Goal: Task Accomplishment & Management: Manage account settings

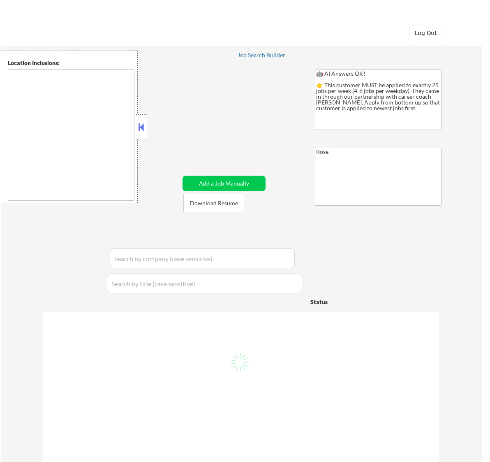
type textarea "https://docs.google.com/spreadsheets/d/1vE-qqKKmqIMZrTjrm-23zvRwKgB0PKViMMreZTa…"
type textarea "Etobicoke, ON Scarborough, ON North York, ON Mississauga, ON Markham, ON Vaugha…"
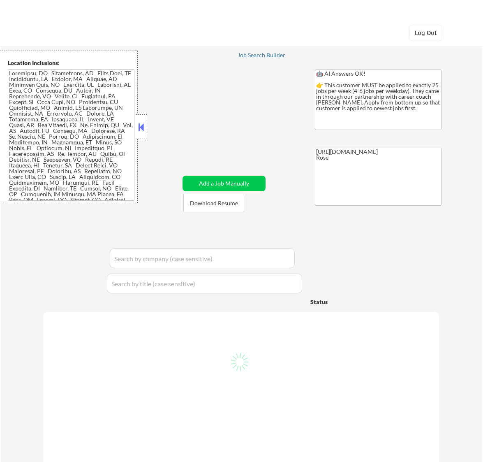
select select ""pending""
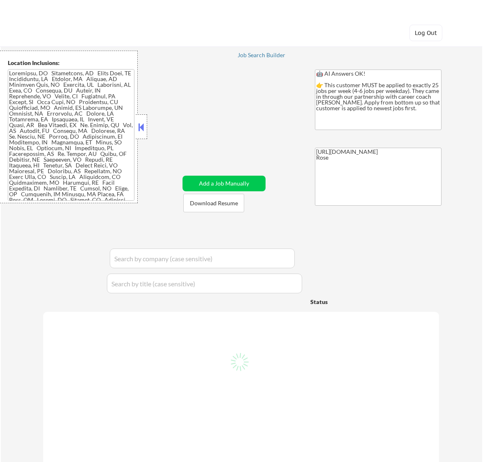
select select ""pending""
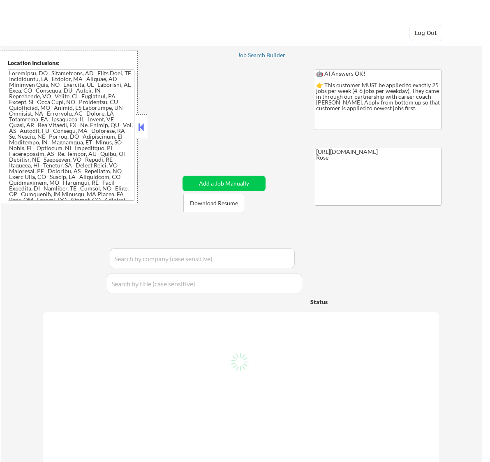
select select ""pending""
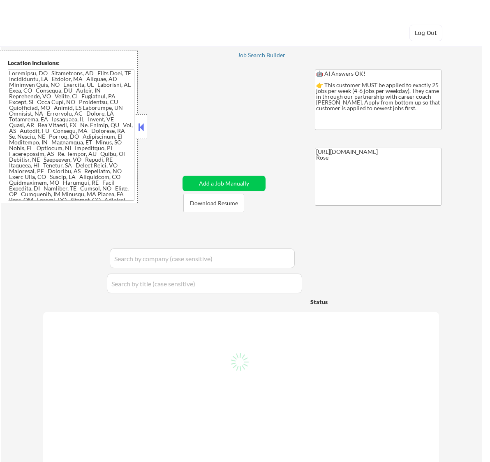
select select ""pending""
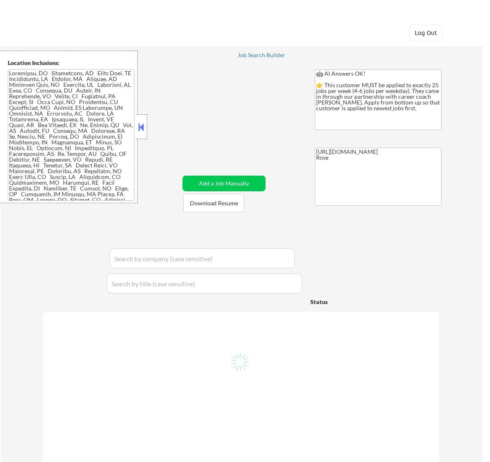
select select ""pending""
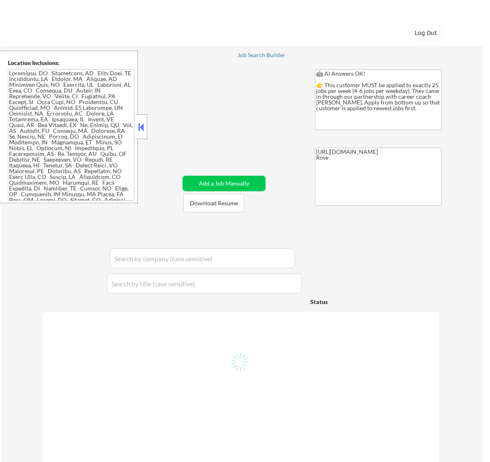
select select ""pending""
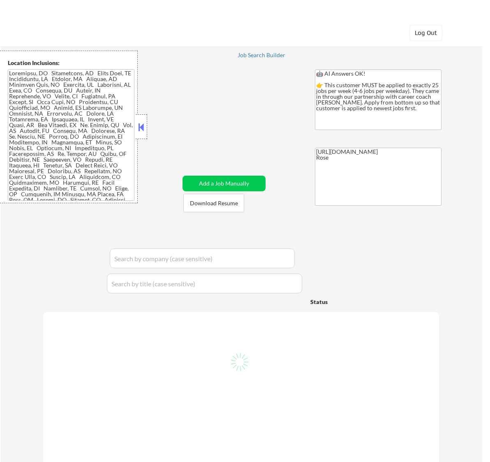
select select ""pending""
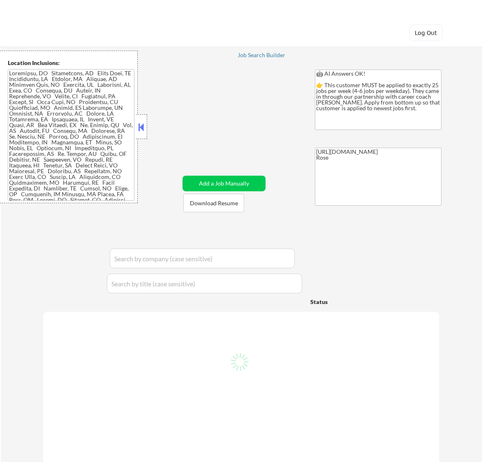
select select ""pending""
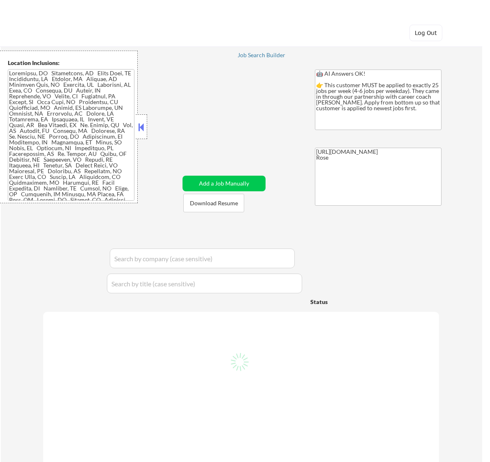
select select ""pending""
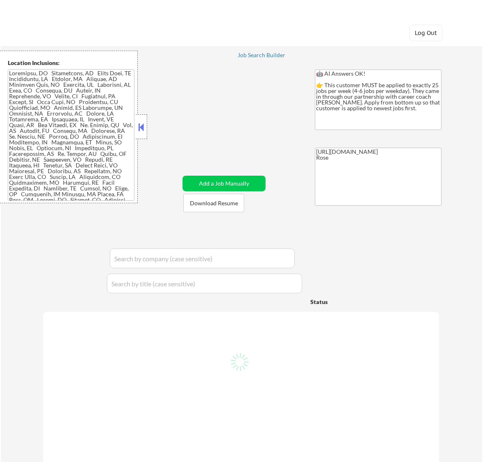
select select ""pending""
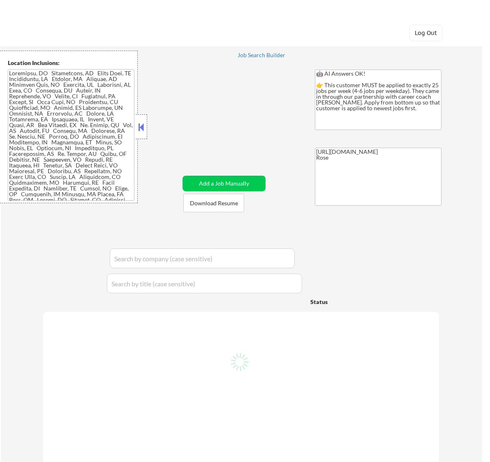
select select ""pending""
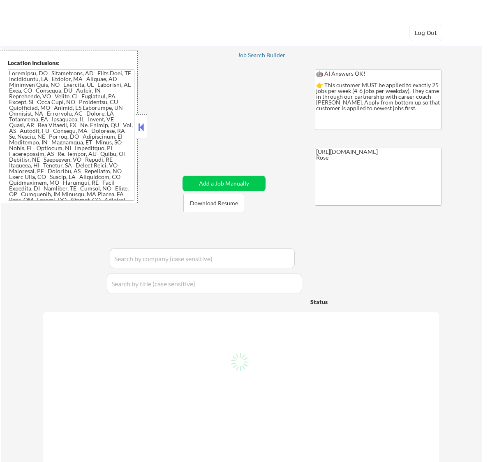
select select ""pending""
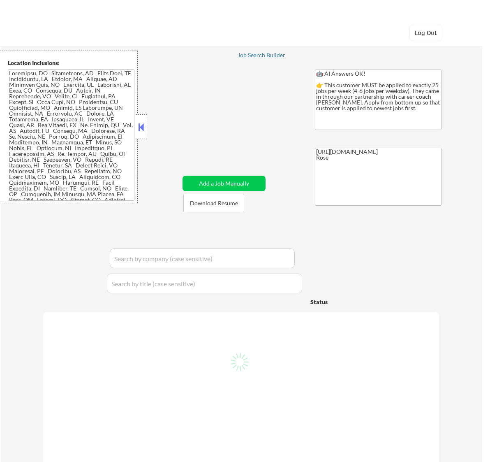
select select ""pending""
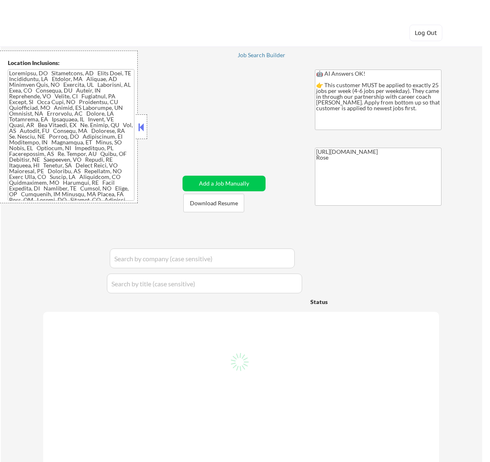
select select ""pending""
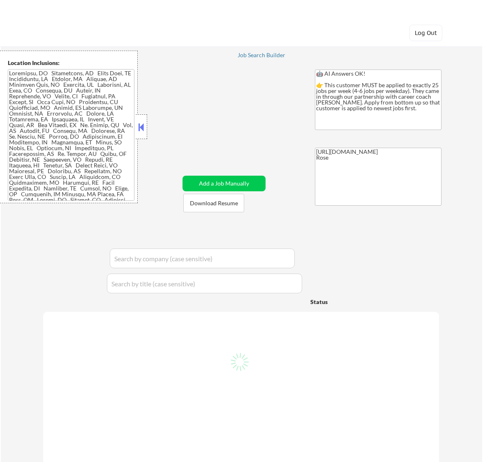
select select ""pending""
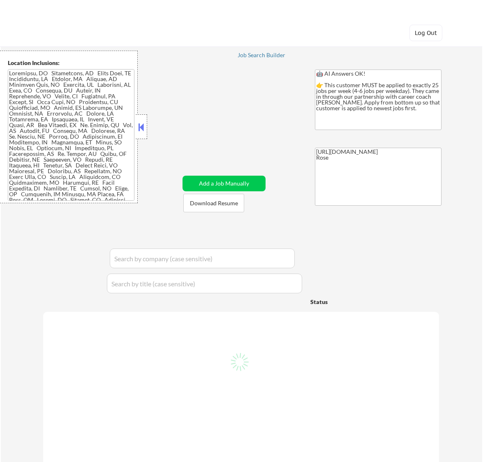
select select ""pending""
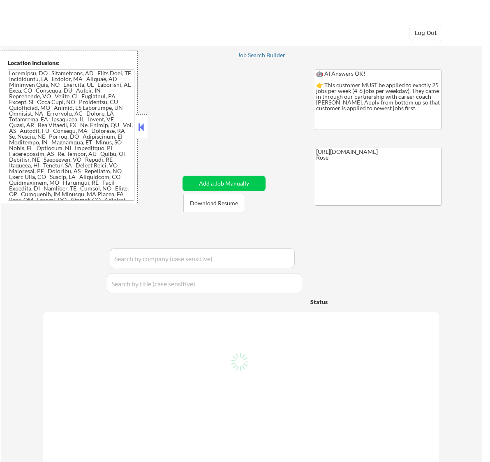
select select ""pending""
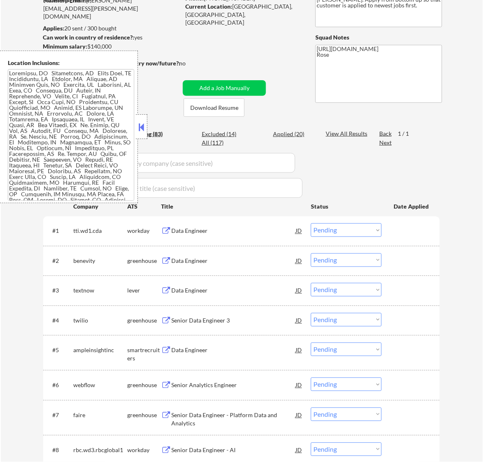
scroll to position [103, 0]
click at [144, 122] on button at bounding box center [141, 127] width 9 height 12
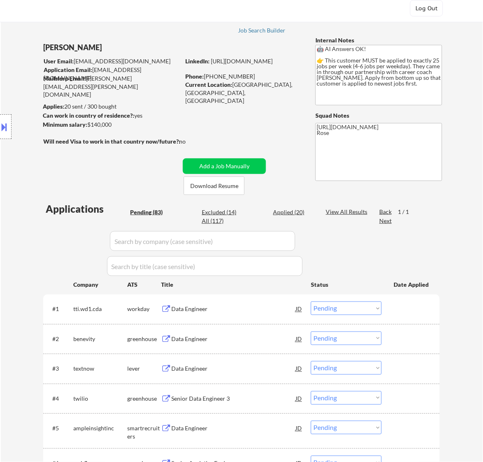
scroll to position [0, 0]
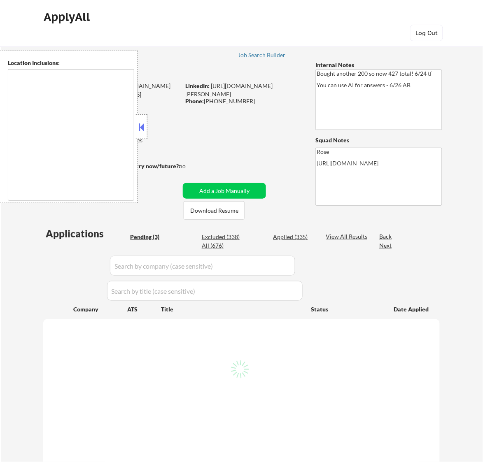
select select ""pending""
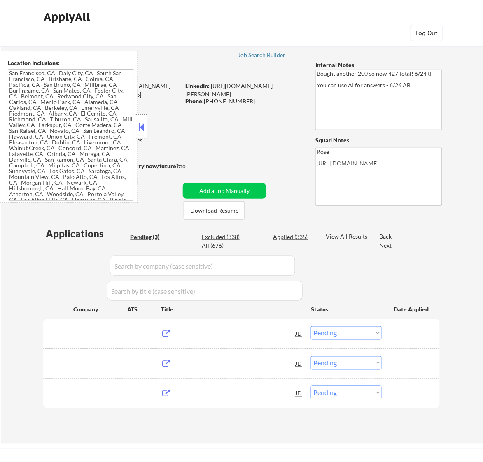
type textarea "San Francisco, CA Daly City, CA South San Francisco, CA Brisbane, CA Colma, CA …"
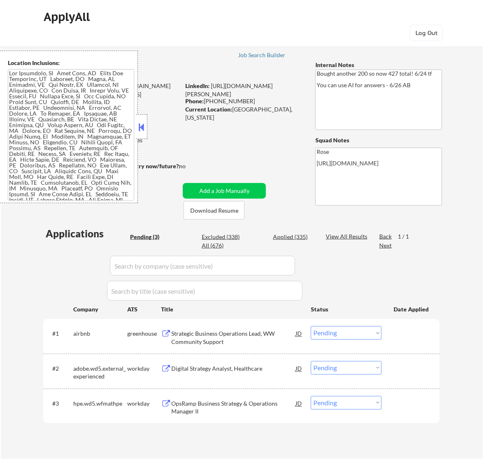
click at [141, 126] on button at bounding box center [141, 127] width 9 height 12
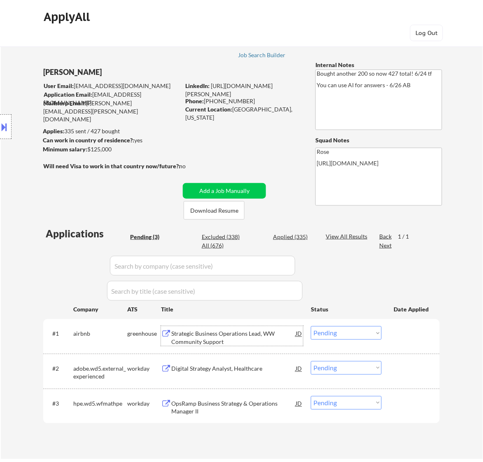
click at [217, 340] on div "Strategic Business Operations Lead, WW Community Support" at bounding box center [233, 338] width 124 height 16
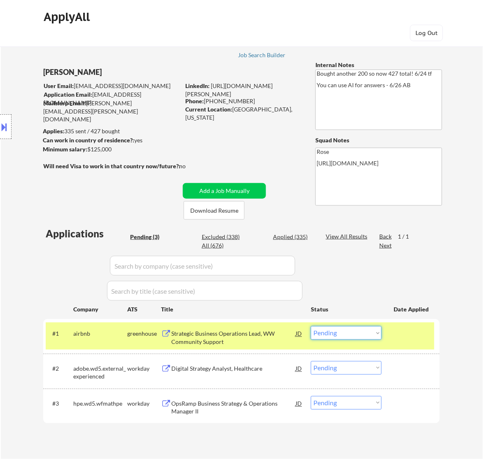
click at [375, 336] on select "Choose an option... Pending Applied Excluded (Questions) Excluded (Expired) Exc…" at bounding box center [346, 333] width 71 height 14
click at [311, 326] on select "Choose an option... Pending Applied Excluded (Questions) Excluded (Expired) Exc…" at bounding box center [346, 333] width 71 height 14
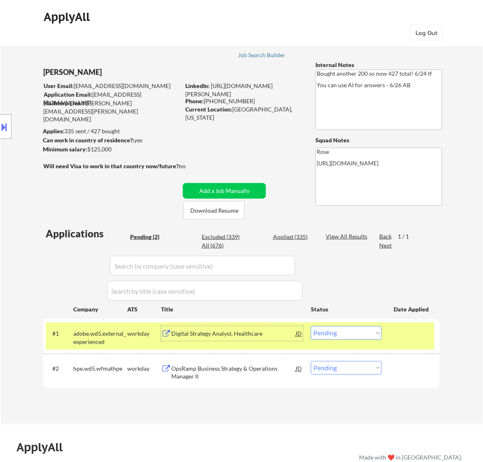
click at [255, 336] on div "Digital Strategy Analyst, Healthcare" at bounding box center [233, 334] width 124 height 8
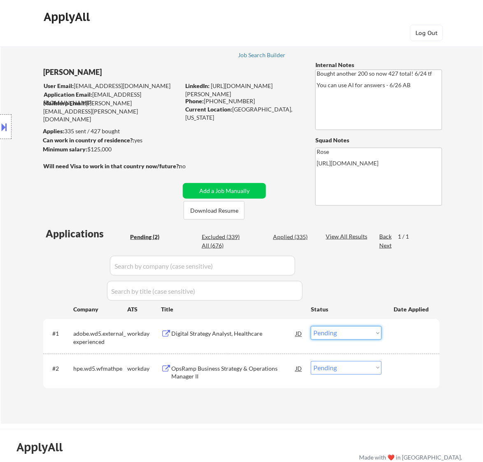
click at [348, 335] on select "Choose an option... Pending Applied Excluded (Questions) Excluded (Expired) Exc…" at bounding box center [346, 333] width 71 height 14
click at [229, 328] on div "Digital Strategy Analyst, Healthcare" at bounding box center [233, 333] width 124 height 15
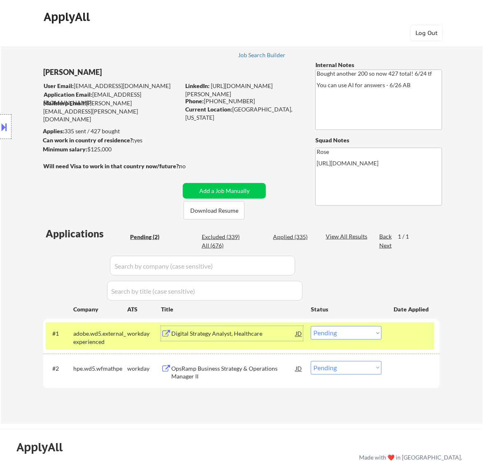
click at [368, 334] on select "Choose an option... Pending Applied Excluded (Questions) Excluded (Expired) Exc…" at bounding box center [346, 333] width 71 height 14
click at [311, 326] on select "Choose an option... Pending Applied Excluded (Questions) Excluded (Expired) Exc…" at bounding box center [346, 333] width 71 height 14
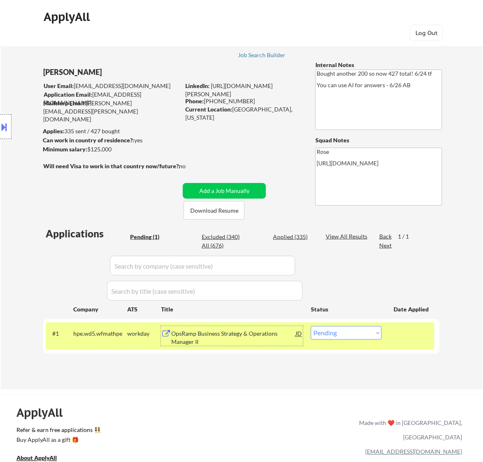
click at [283, 338] on div "OpsRamp Business Strategy & Operations Manager II" at bounding box center [233, 338] width 124 height 16
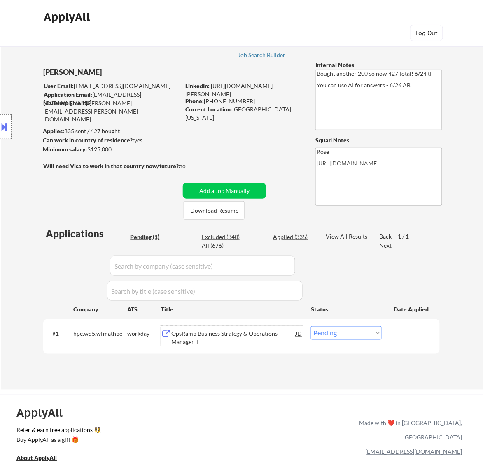
click at [356, 330] on select "Choose an option... Pending Applied Excluded (Questions) Excluded (Expired) Exc…" at bounding box center [346, 333] width 71 height 14
select select ""excluded__bad_match_""
click at [311, 326] on select "Choose an option... Pending Applied Excluded (Questions) Excluded (Expired) Exc…" at bounding box center [346, 333] width 71 height 14
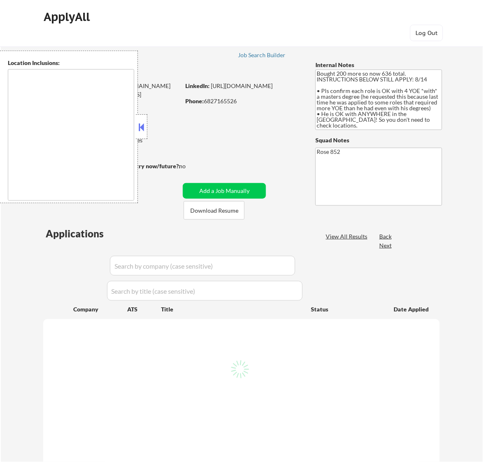
type textarea "[GEOGRAPHIC_DATA], [GEOGRAPHIC_DATA] [GEOGRAPHIC_DATA], [GEOGRAPHIC_DATA] [GEOG…"
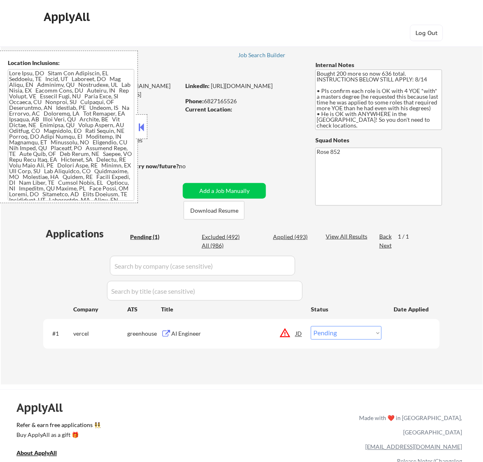
click at [140, 132] on button at bounding box center [141, 127] width 9 height 12
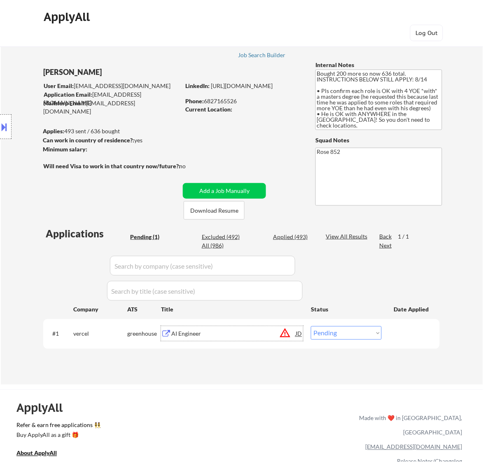
click at [240, 338] on div "AI Engineer" at bounding box center [233, 334] width 124 height 8
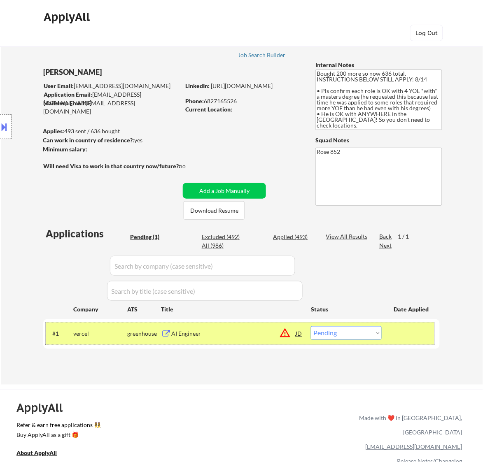
click at [333, 325] on div "#1 vercel greenhouse AI Engineer JD warning_amber Choose an option... Pending A…" at bounding box center [240, 333] width 388 height 22
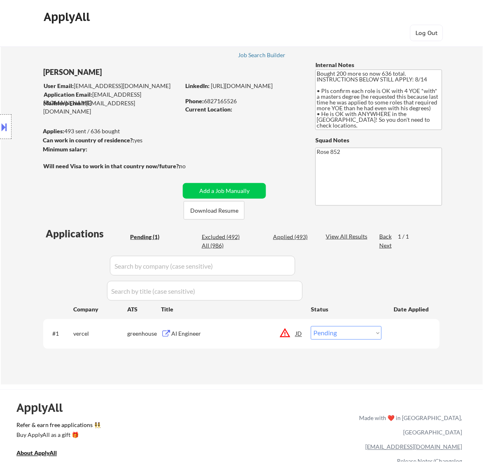
click at [344, 329] on select "Choose an option... Pending Applied Excluded (Questions) Excluded (Expired) Exc…" at bounding box center [346, 333] width 71 height 14
select select ""applied""
click at [311, 326] on select "Choose an option... Pending Applied Excluded (Questions) Excluded (Expired) Exc…" at bounding box center [346, 333] width 71 height 14
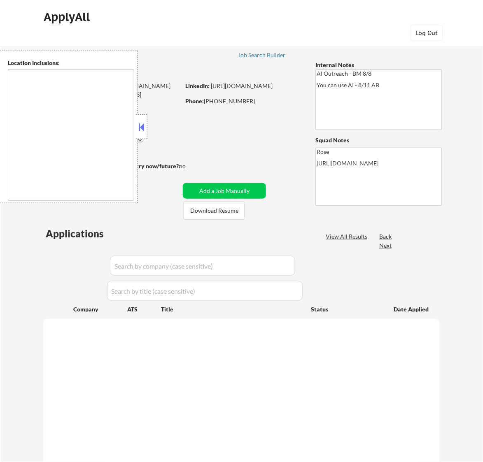
type textarea "Fountain Valley, CA Huntington Beach, CA Costa Mesa, CA Santa Ana, CA Garden Gr…"
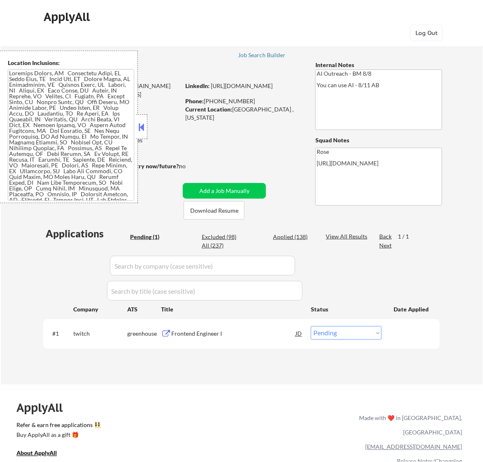
click at [141, 124] on button at bounding box center [141, 127] width 9 height 12
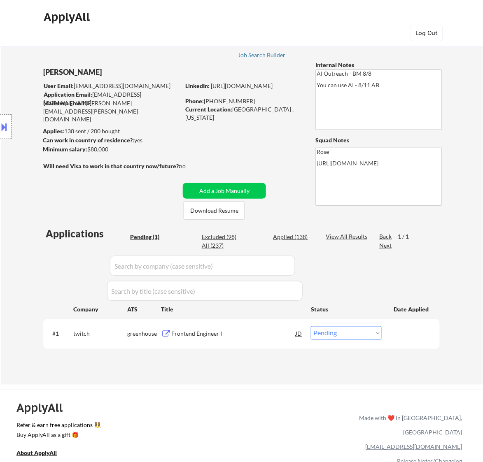
click at [243, 334] on div "Frontend Engineer I" at bounding box center [233, 334] width 124 height 8
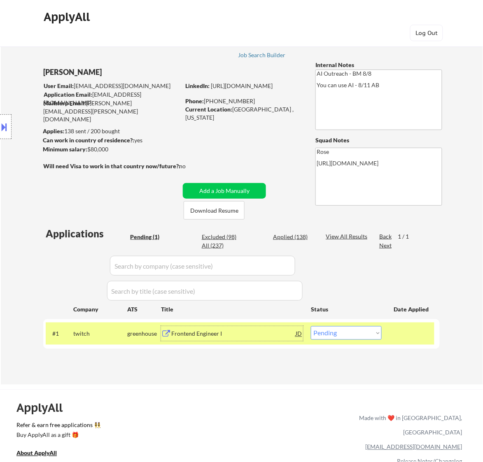
click at [11, 128] on div at bounding box center [6, 126] width 12 height 25
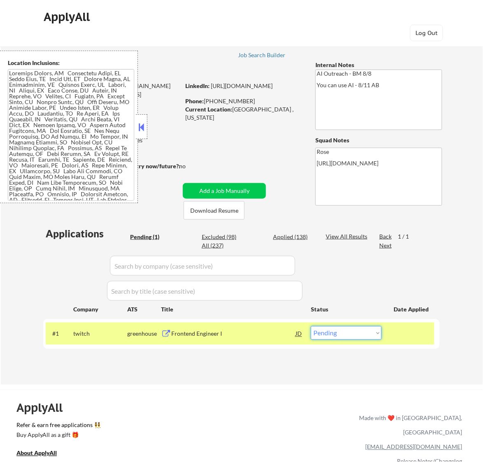
click at [332, 333] on select "Choose an option... Pending Applied Excluded (Questions) Excluded (Expired) Exc…" at bounding box center [346, 333] width 71 height 14
select select ""applied""
click at [311, 326] on select "Choose an option... Pending Applied Excluded (Questions) Excluded (Expired) Exc…" at bounding box center [346, 333] width 71 height 14
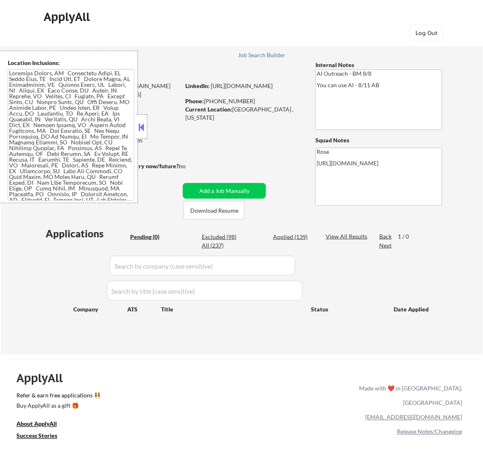
click at [138, 120] on div at bounding box center [142, 126] width 12 height 25
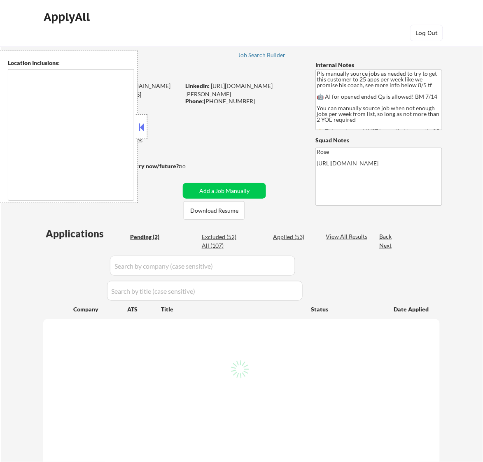
select select ""pending""
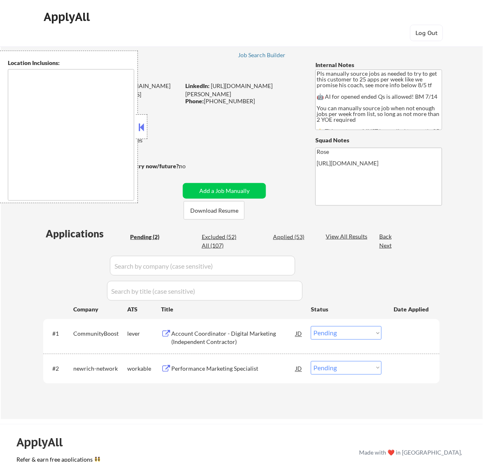
type textarea "Here is a list of metro areas, cities, and towns within approximately a 30-minu…"
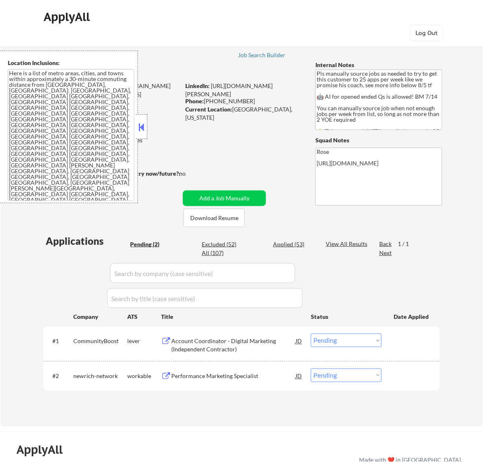
click at [144, 132] on button at bounding box center [141, 127] width 9 height 12
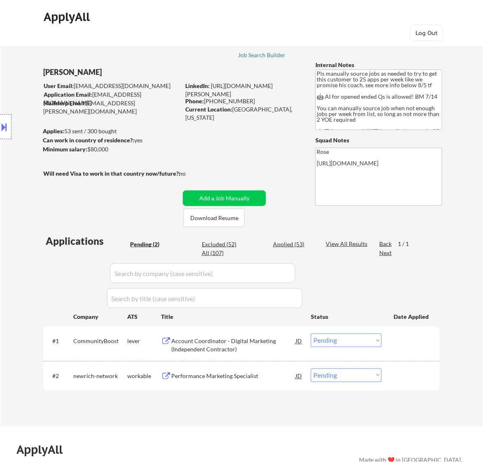
click at [267, 343] on div "Account Coordinator - Digital Marketing (Independent Contractor)" at bounding box center [233, 345] width 124 height 16
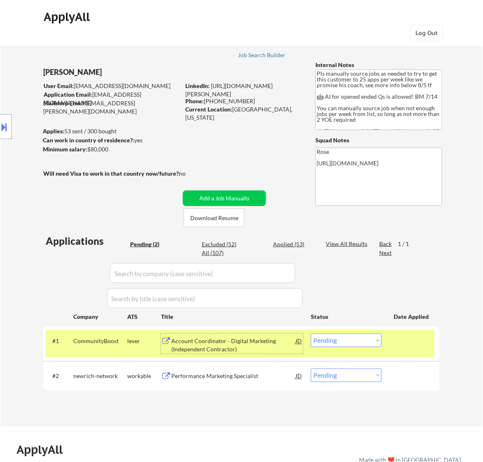
click at [334, 339] on select "Choose an option... Pending Applied Excluded (Questions) Excluded (Expired) Exc…" at bounding box center [346, 341] width 71 height 14
click at [311, 334] on select "Choose an option... Pending Applied Excluded (Questions) Excluded (Expired) Exc…" at bounding box center [346, 341] width 71 height 14
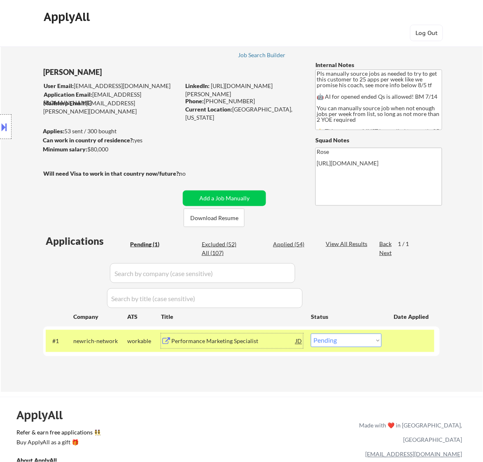
click at [253, 339] on div "Performance Marketing Specialist" at bounding box center [233, 341] width 124 height 8
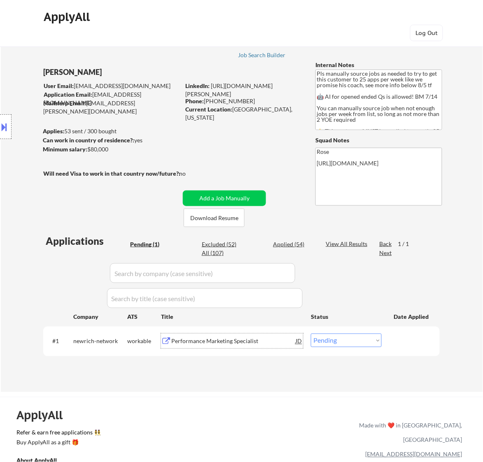
click at [364, 337] on select "Choose an option... Pending Applied Excluded (Questions) Excluded (Expired) Exc…" at bounding box center [346, 341] width 71 height 14
select select ""excluded__bad_match_""
click at [311, 334] on select "Choose an option... Pending Applied Excluded (Questions) Excluded (Expired) Exc…" at bounding box center [346, 341] width 71 height 14
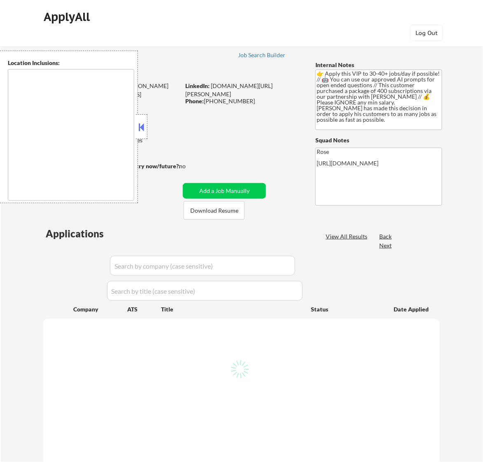
type textarea "remote"
select select ""pending""
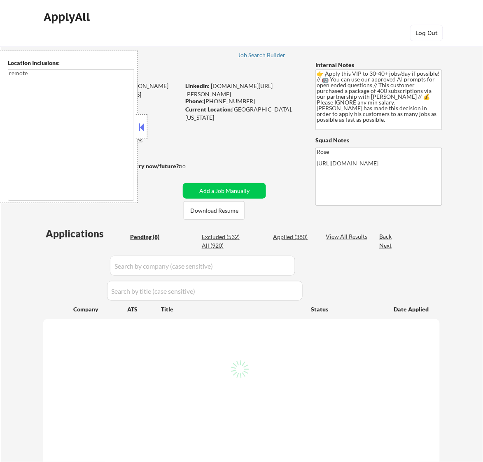
select select ""pending""
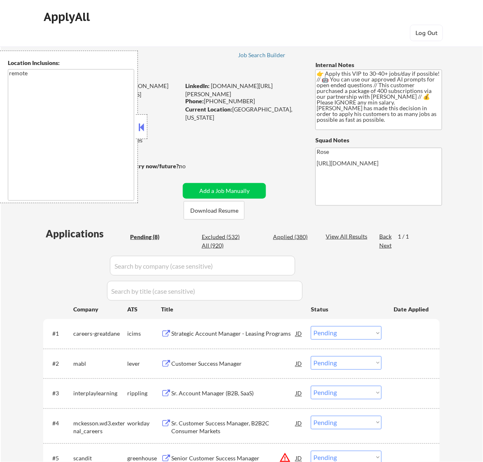
click at [145, 127] on button at bounding box center [141, 127] width 9 height 12
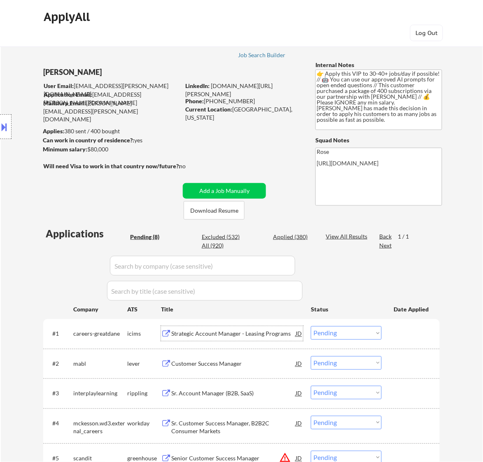
click at [244, 335] on div "Strategic Account Manager - Leasing Programs" at bounding box center [233, 334] width 124 height 8
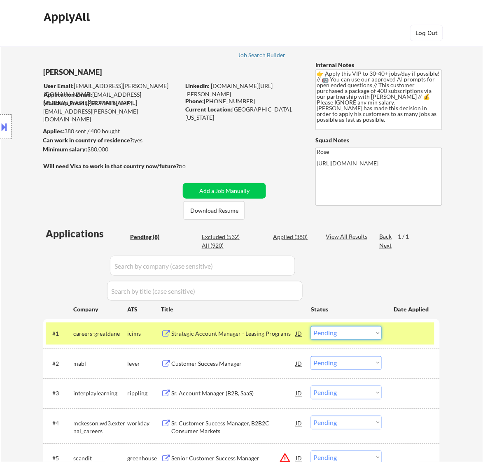
click at [361, 331] on select "Choose an option... Pending Applied Excluded (Questions) Excluded (Expired) Exc…" at bounding box center [346, 333] width 71 height 14
click at [311, 326] on select "Choose an option... Pending Applied Excluded (Questions) Excluded (Expired) Exc…" at bounding box center [346, 333] width 71 height 14
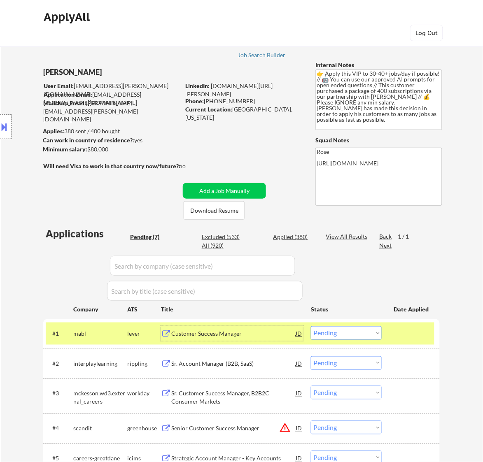
click at [262, 332] on div "Customer Success Manager" at bounding box center [233, 334] width 124 height 8
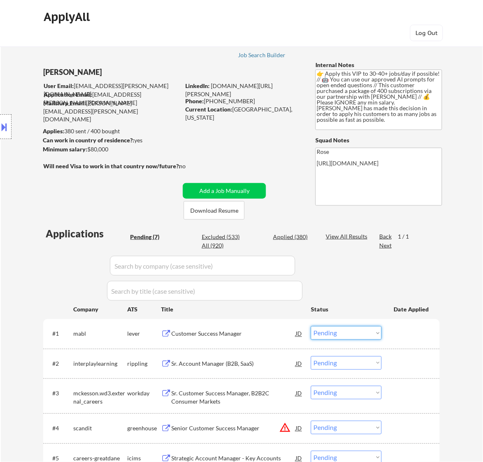
click at [348, 330] on select "Choose an option... Pending Applied Excluded (Questions) Excluded (Expired) Exc…" at bounding box center [346, 333] width 71 height 14
click at [311, 326] on select "Choose an option... Pending Applied Excluded (Questions) Excluded (Expired) Exc…" at bounding box center [346, 333] width 71 height 14
select select ""pending""
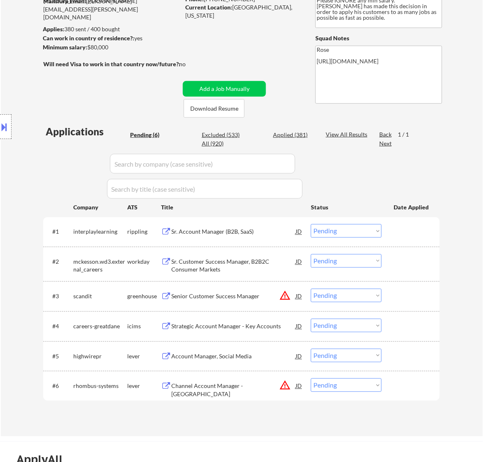
scroll to position [103, 0]
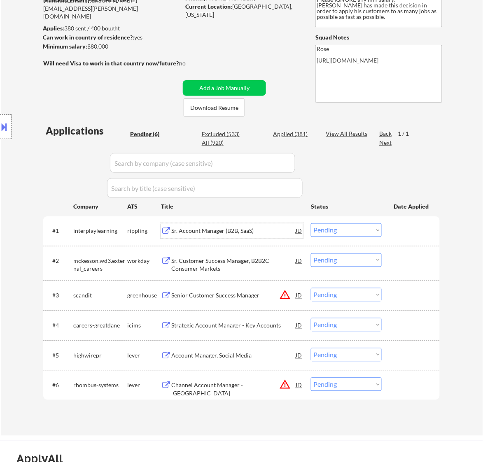
click at [237, 232] on div "Sr. Account Manager (B2B, SaaS)" at bounding box center [233, 231] width 124 height 8
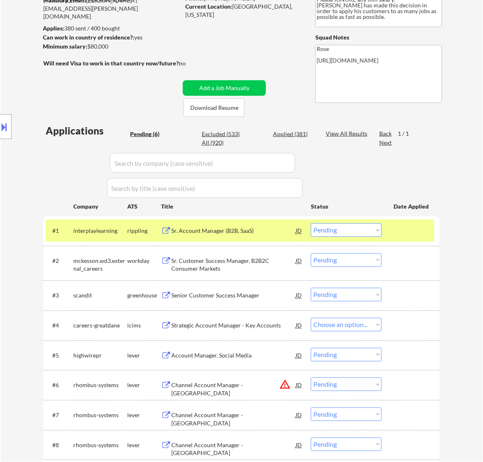
select select ""pending""
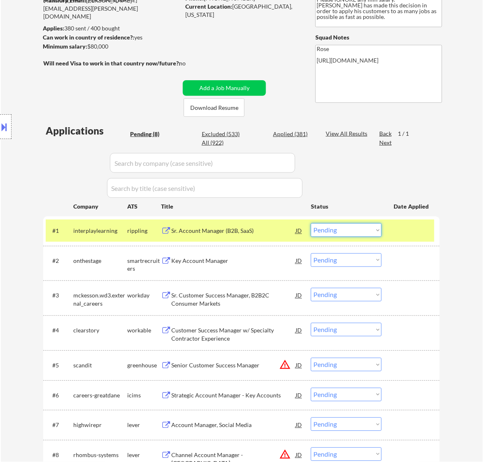
click at [371, 227] on select "Choose an option... Pending Applied Excluded (Questions) Excluded (Expired) Exc…" at bounding box center [346, 230] width 71 height 14
click at [311, 223] on select "Choose an option... Pending Applied Excluded (Questions) Excluded (Expired) Exc…" at bounding box center [346, 230] width 71 height 14
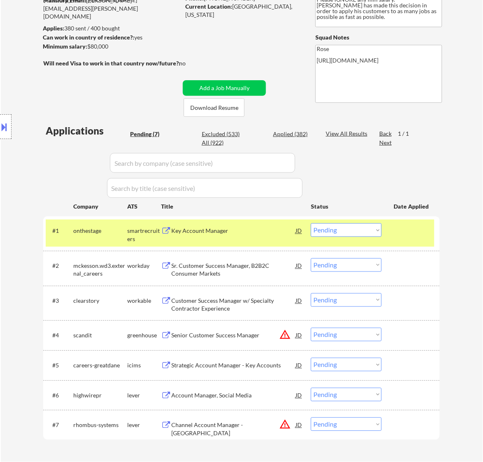
click at [235, 244] on div "#1 onthestage smartrecruiters Key Account Manager JD Choose an option... Pendin…" at bounding box center [240, 233] width 388 height 27
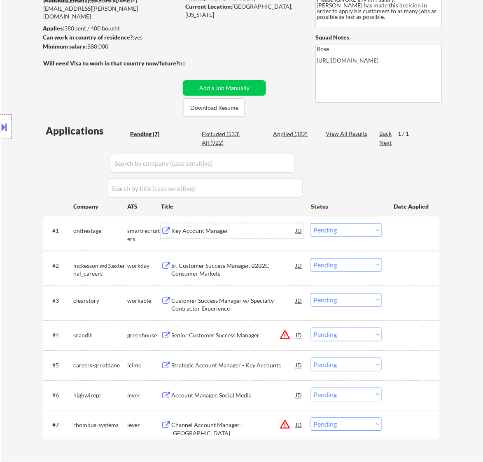
click at [257, 230] on div "Key Account Manager" at bounding box center [233, 231] width 124 height 8
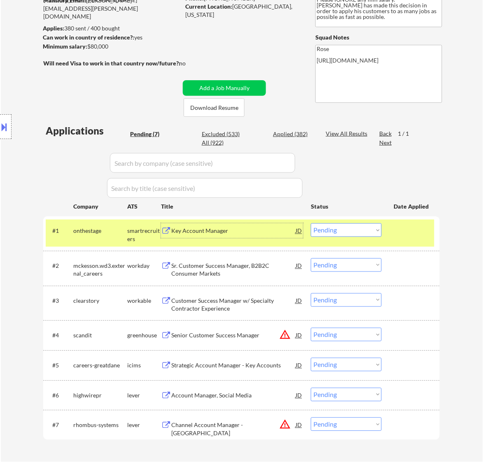
click at [348, 229] on select "Choose an option... Pending Applied Excluded (Questions) Excluded (Expired) Exc…" at bounding box center [346, 230] width 71 height 14
click at [311, 223] on select "Choose an option... Pending Applied Excluded (Questions) Excluded (Expired) Exc…" at bounding box center [346, 230] width 71 height 14
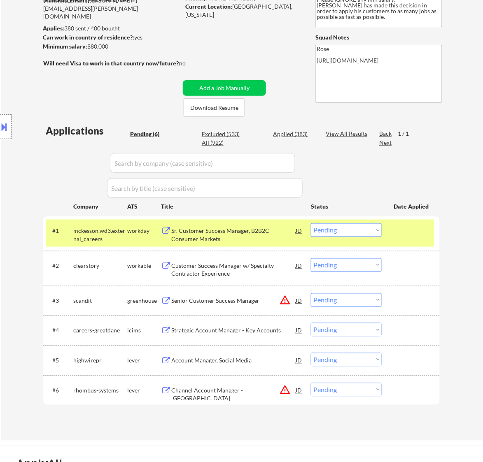
click at [264, 224] on div "Sr. Customer Success Manager, B2B2C Consumer Markets" at bounding box center [233, 233] width 124 height 20
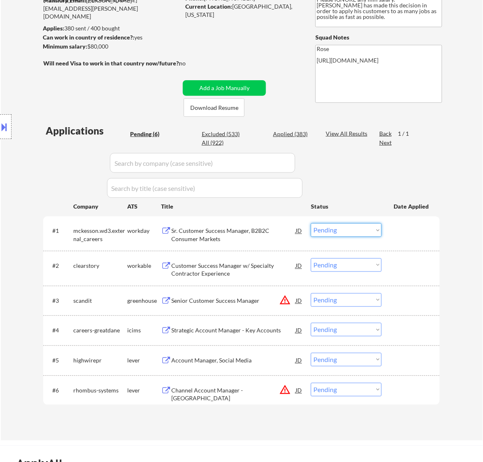
click at [343, 229] on select "Choose an option... Pending Applied Excluded (Questions) Excluded (Expired) Exc…" at bounding box center [346, 230] width 71 height 14
click at [311, 223] on select "Choose an option... Pending Applied Excluded (Questions) Excluded (Expired) Exc…" at bounding box center [346, 230] width 71 height 14
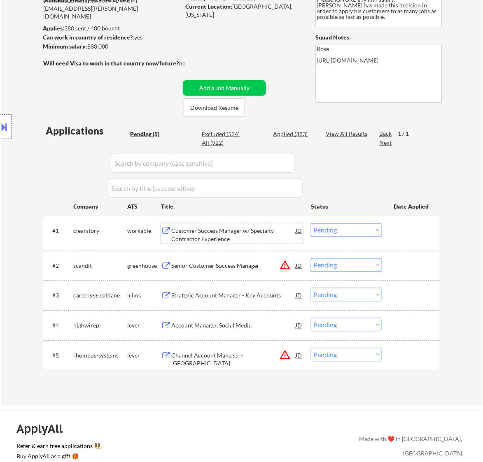
click at [273, 240] on div "Customer Success Manager w/ Specialty Contractor Experience" at bounding box center [233, 235] width 124 height 16
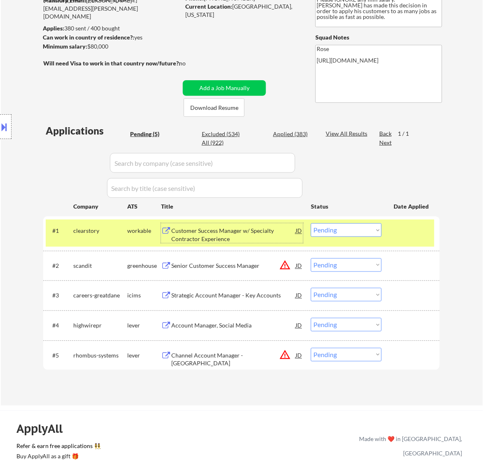
click at [351, 228] on select "Choose an option... Pending Applied Excluded (Questions) Excluded (Expired) Exc…" at bounding box center [346, 230] width 71 height 14
click at [311, 223] on select "Choose an option... Pending Applied Excluded (Questions) Excluded (Expired) Exc…" at bounding box center [346, 230] width 71 height 14
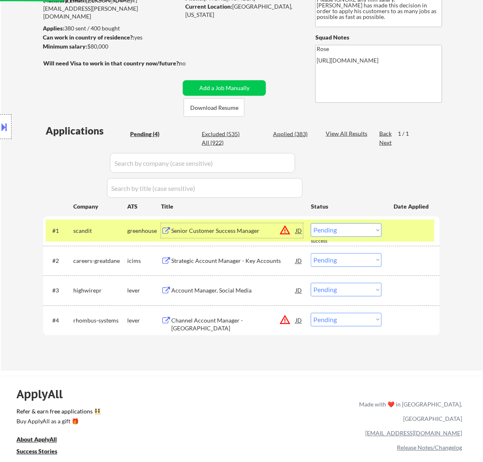
click at [259, 234] on div "Senior Customer Success Manager" at bounding box center [233, 231] width 124 height 8
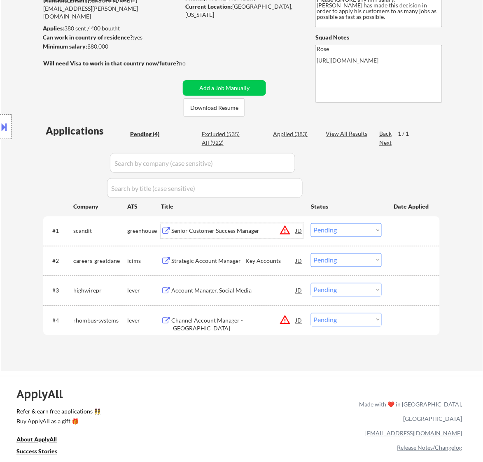
click at [365, 223] on select "Choose an option... Pending Applied Excluded (Questions) Excluded (Expired) Exc…" at bounding box center [346, 230] width 71 height 14
click at [311, 223] on select "Choose an option... Pending Applied Excluded (Questions) Excluded (Expired) Exc…" at bounding box center [346, 230] width 71 height 14
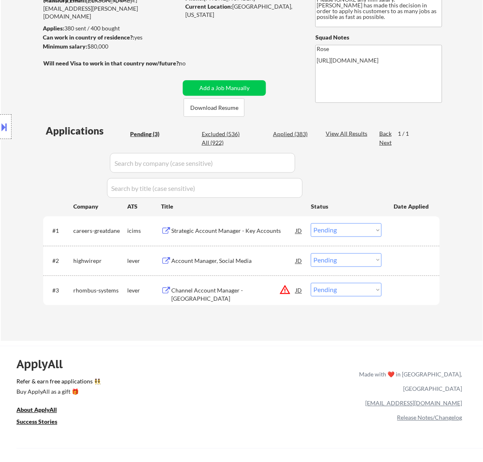
click at [253, 234] on div "Strategic Account Manager - Key Accounts" at bounding box center [233, 231] width 124 height 8
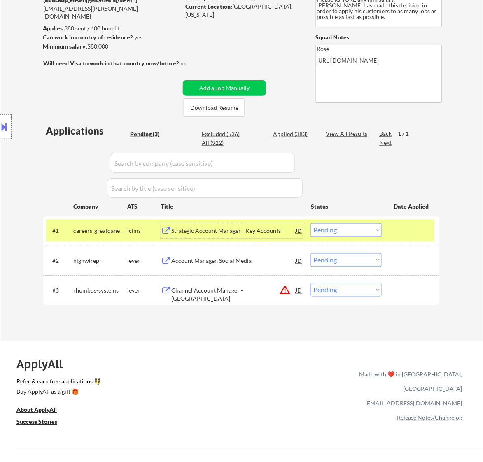
click at [358, 233] on select "Choose an option... Pending Applied Excluded (Questions) Excluded (Expired) Exc…" at bounding box center [346, 230] width 71 height 14
click at [311, 223] on select "Choose an option... Pending Applied Excluded (Questions) Excluded (Expired) Exc…" at bounding box center [346, 230] width 71 height 14
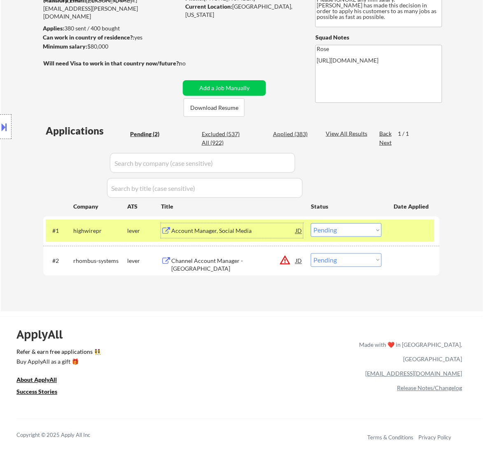
click at [266, 237] on div "Account Manager, Social Media" at bounding box center [233, 230] width 124 height 15
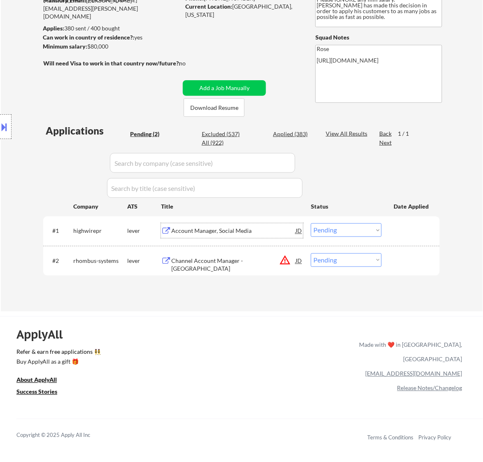
click at [353, 229] on select "Choose an option... Pending Applied Excluded (Questions) Excluded (Expired) Exc…" at bounding box center [346, 230] width 71 height 14
click at [311, 223] on select "Choose an option... Pending Applied Excluded (Questions) Excluded (Expired) Exc…" at bounding box center [346, 230] width 71 height 14
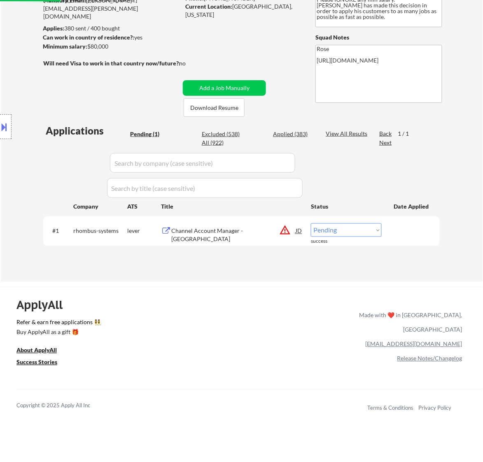
click at [231, 233] on div "Channel Account Manager - East" at bounding box center [233, 235] width 124 height 16
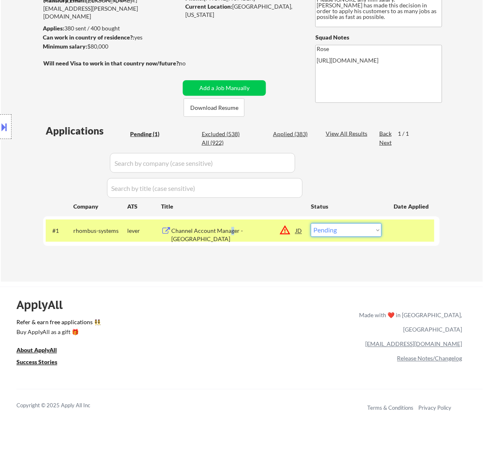
click at [365, 227] on select "Choose an option... Pending Applied Excluded (Questions) Excluded (Expired) Exc…" at bounding box center [346, 230] width 71 height 14
select select ""excluded__bad_match_""
click at [311, 223] on select "Choose an option... Pending Applied Excluded (Questions) Excluded (Expired) Exc…" at bounding box center [346, 230] width 71 height 14
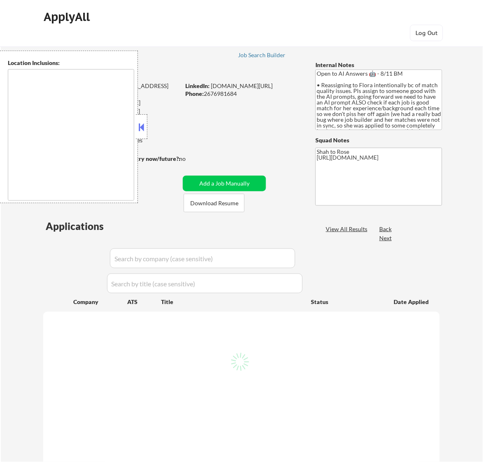
type textarea "remote"
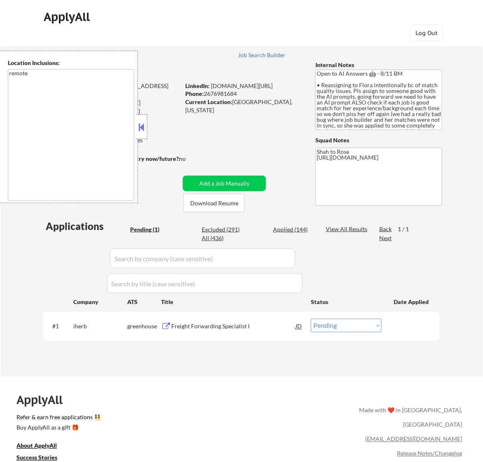
click at [142, 130] on button at bounding box center [141, 127] width 9 height 12
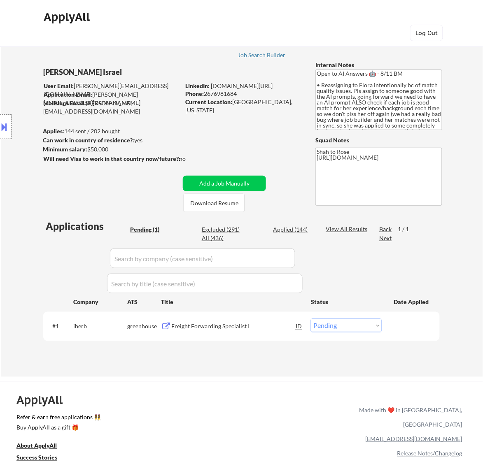
click at [254, 321] on div "Freight Forwarding Specialist I" at bounding box center [233, 326] width 124 height 15
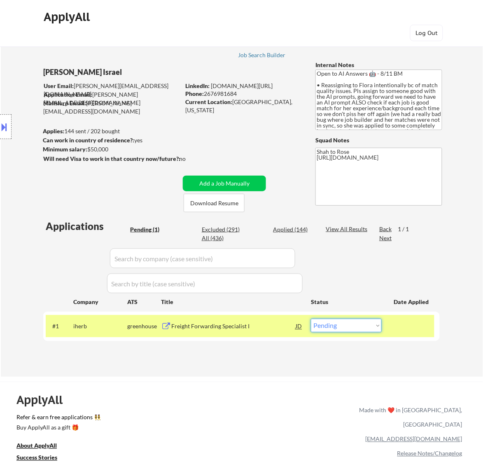
click at [340, 328] on select "Choose an option... Pending Applied Excluded (Questions) Excluded (Expired) Exc…" at bounding box center [346, 326] width 71 height 14
select select ""excluded__expired_""
click at [311, 319] on select "Choose an option... Pending Applied Excluded (Questions) Excluded (Expired) Exc…" at bounding box center [346, 326] width 71 height 14
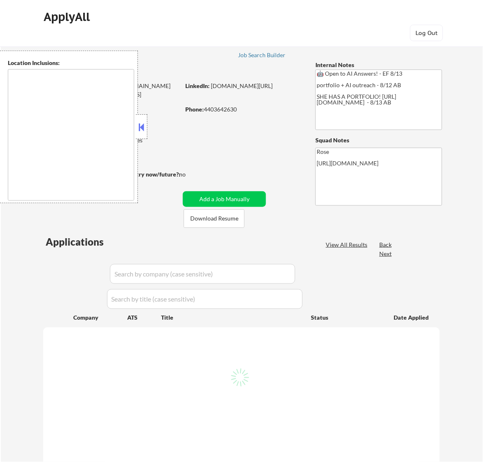
type textarea "[GEOGRAPHIC_DATA], [GEOGRAPHIC_DATA] [GEOGRAPHIC_DATA], [GEOGRAPHIC_DATA] [GEOG…"
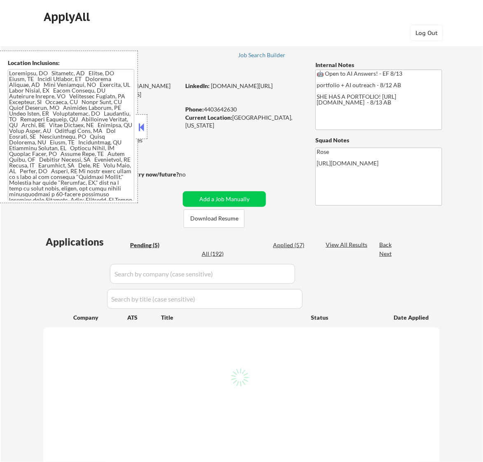
select select ""pending""
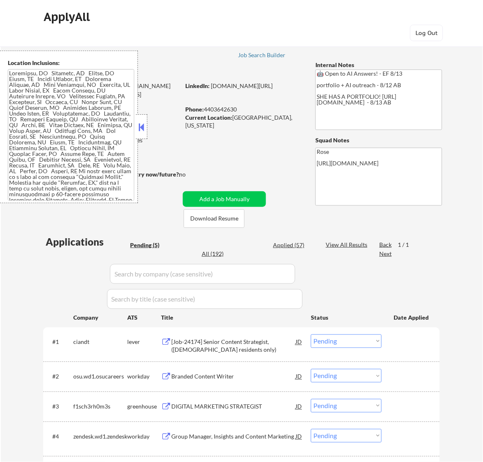
click at [140, 125] on button at bounding box center [141, 127] width 9 height 12
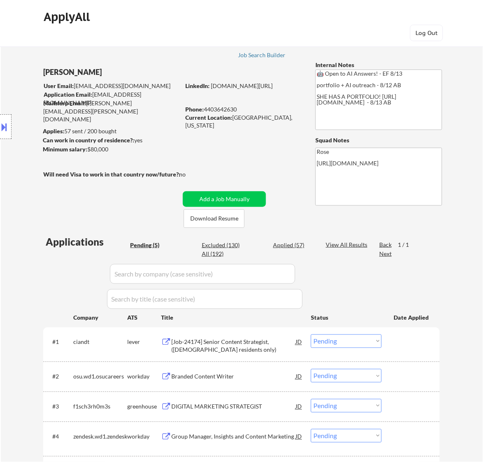
click at [284, 344] on div "[Job-24174] Senior Content Strategist, (US residents only)" at bounding box center [233, 346] width 124 height 16
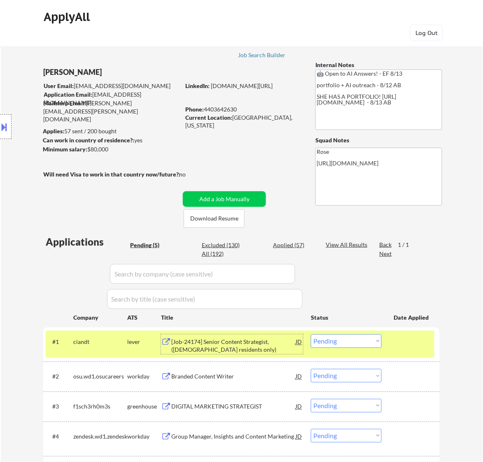
click at [364, 339] on select "Choose an option... Pending Applied Excluded (Questions) Excluded (Expired) Exc…" at bounding box center [346, 341] width 71 height 14
click at [311, 334] on select "Choose an option... Pending Applied Excluded (Questions) Excluded (Expired) Exc…" at bounding box center [346, 341] width 71 height 14
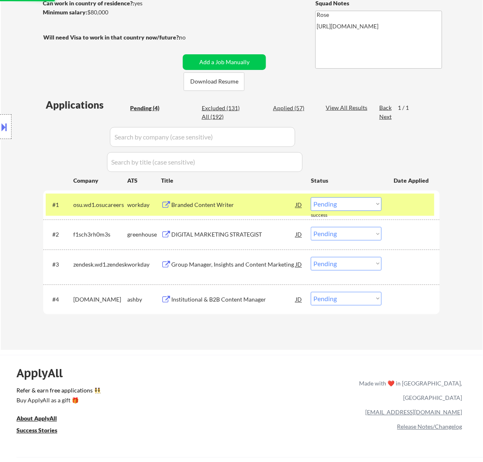
scroll to position [154, 0]
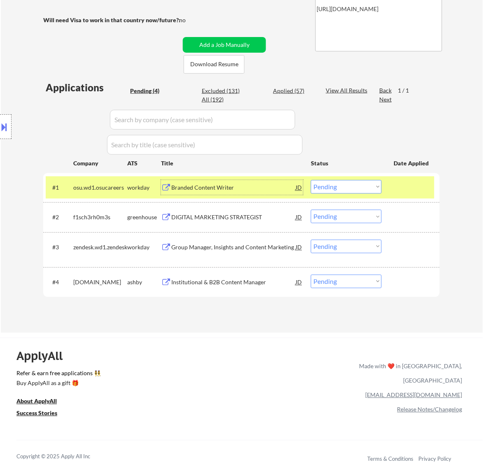
click at [259, 191] on div "Branded Content Writer" at bounding box center [233, 188] width 124 height 8
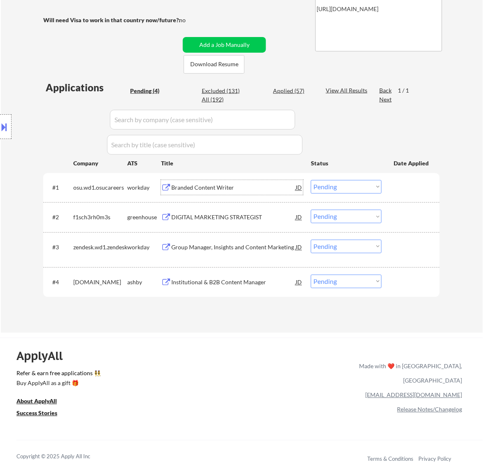
click at [367, 188] on select "Choose an option... Pending Applied Excluded (Questions) Excluded (Expired) Exc…" at bounding box center [346, 187] width 71 height 14
click at [251, 184] on div "Branded Content Writer" at bounding box center [233, 188] width 124 height 8
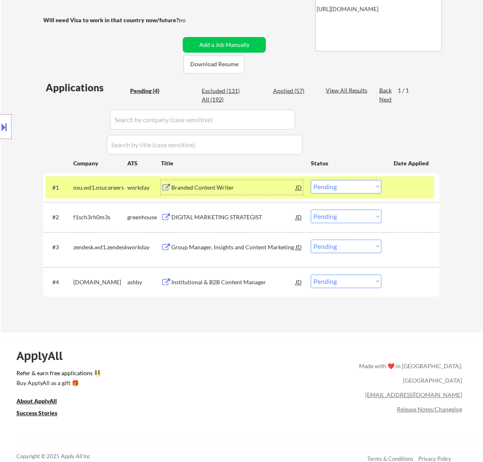
click at [362, 186] on select "Choose an option... Pending Applied Excluded (Questions) Excluded (Expired) Exc…" at bounding box center [346, 187] width 71 height 14
click at [311, 180] on select "Choose an option... Pending Applied Excluded (Questions) Excluded (Expired) Exc…" at bounding box center [346, 187] width 71 height 14
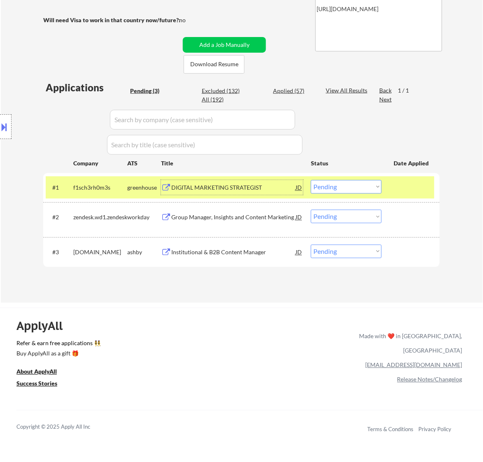
click at [260, 186] on div "DIGITAL MARKETING STRATEGIST" at bounding box center [233, 188] width 124 height 8
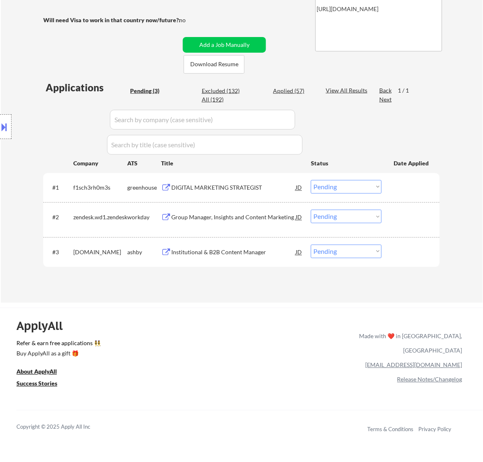
click at [4, 130] on button at bounding box center [4, 127] width 9 height 14
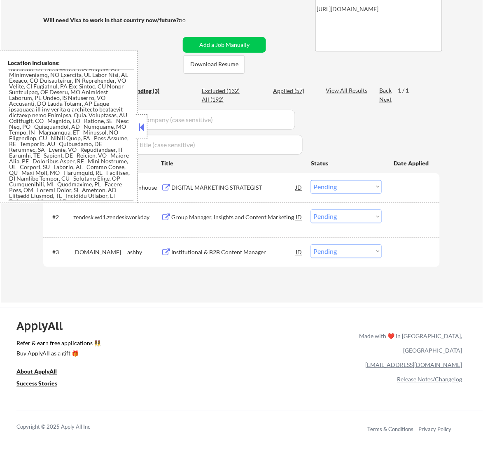
scroll to position [153, 0]
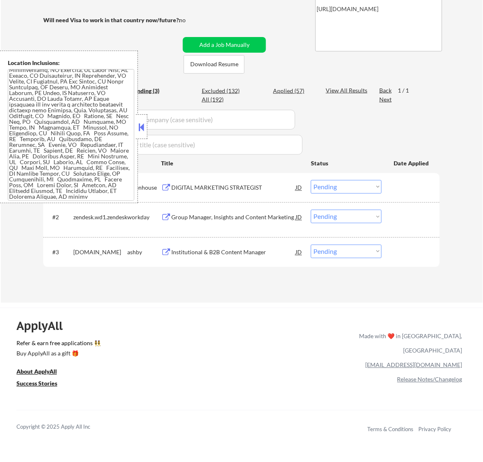
click at [143, 125] on button at bounding box center [141, 127] width 9 height 12
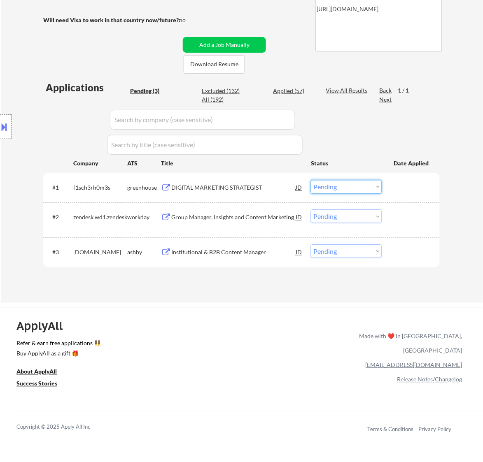
click at [359, 183] on select "Choose an option... Pending Applied Excluded (Questions) Excluded (Expired) Exc…" at bounding box center [346, 187] width 71 height 14
click at [311, 180] on select "Choose an option... Pending Applied Excluded (Questions) Excluded (Expired) Exc…" at bounding box center [346, 187] width 71 height 14
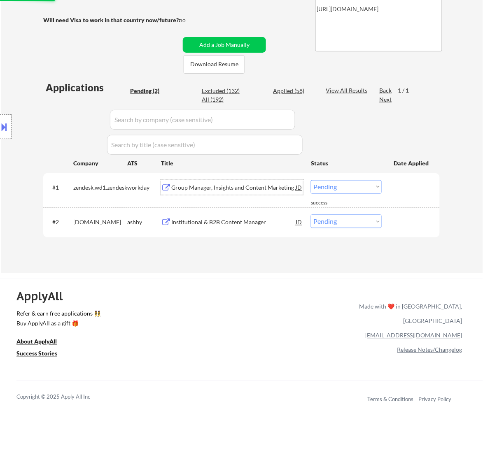
click at [258, 188] on div "Group Manager, Insights and Content Marketing" at bounding box center [233, 188] width 124 height 8
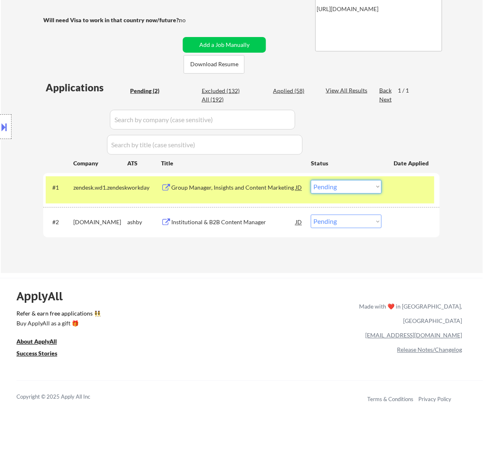
click at [345, 183] on select "Choose an option... Pending Applied Excluded (Questions) Excluded (Expired) Exc…" at bounding box center [346, 187] width 71 height 14
click at [311, 180] on select "Choose an option... Pending Applied Excluded (Questions) Excluded (Expired) Exc…" at bounding box center [346, 187] width 71 height 14
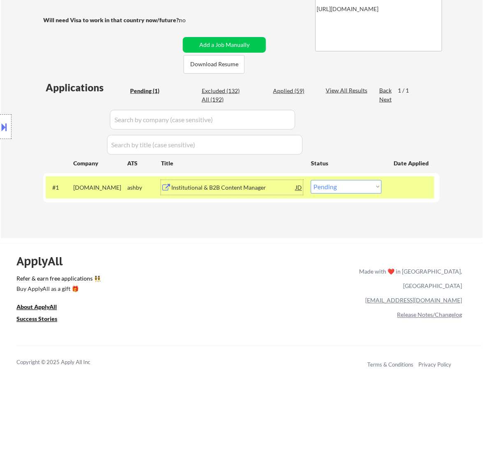
click at [247, 187] on div "Institutional & B2B Content Manager" at bounding box center [233, 188] width 124 height 8
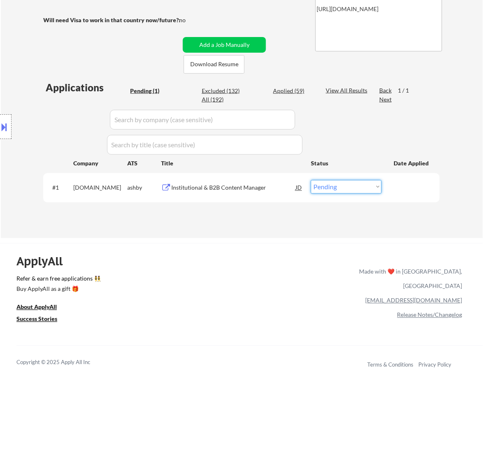
click at [358, 184] on select "Choose an option... Pending Applied Excluded (Questions) Excluded (Expired) Exc…" at bounding box center [346, 187] width 71 height 14
select select ""applied""
click at [311, 180] on select "Choose an option... Pending Applied Excluded (Questions) Excluded (Expired) Exc…" at bounding box center [346, 187] width 71 height 14
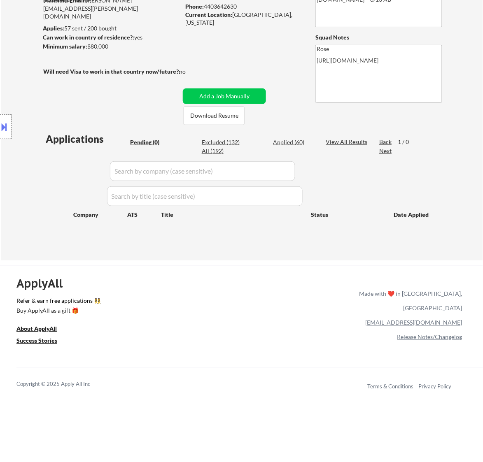
scroll to position [0, 0]
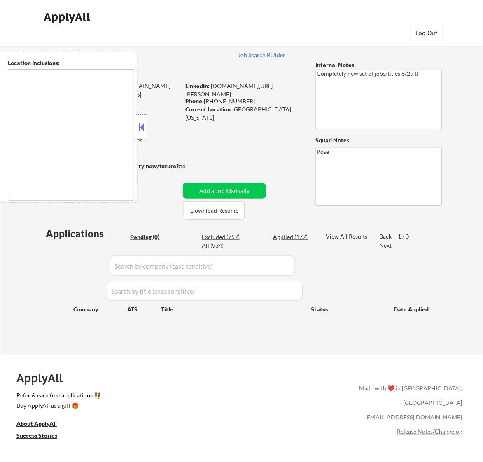
click at [144, 128] on button at bounding box center [141, 127] width 9 height 12
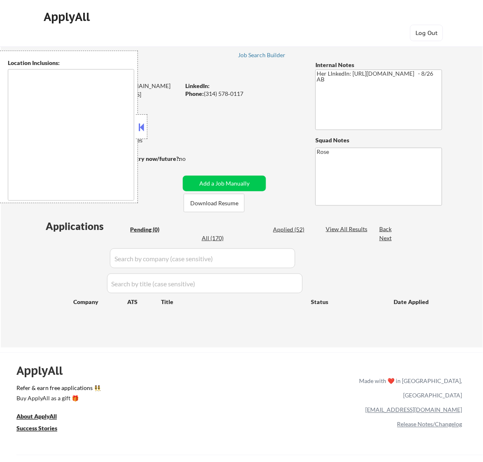
type textarea "[GEOGRAPHIC_DATA][PERSON_NAME], [GEOGRAPHIC_DATA][PERSON_NAME][GEOGRAPHIC_DATA]…"
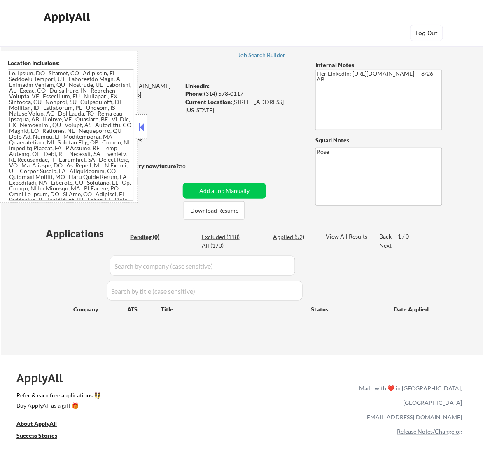
click at [143, 123] on button at bounding box center [141, 127] width 9 height 12
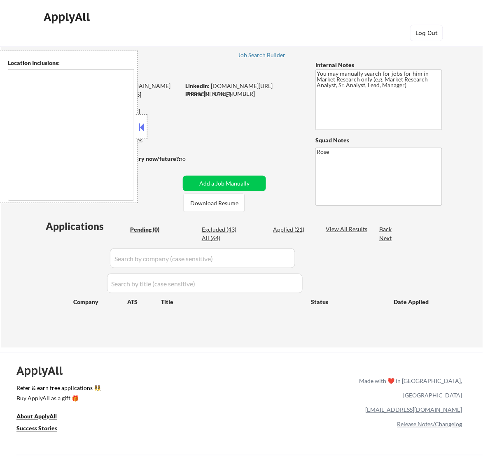
type textarea "[GEOGRAPHIC_DATA], [GEOGRAPHIC_DATA] [GEOGRAPHIC_DATA], [GEOGRAPHIC_DATA] [GEOG…"
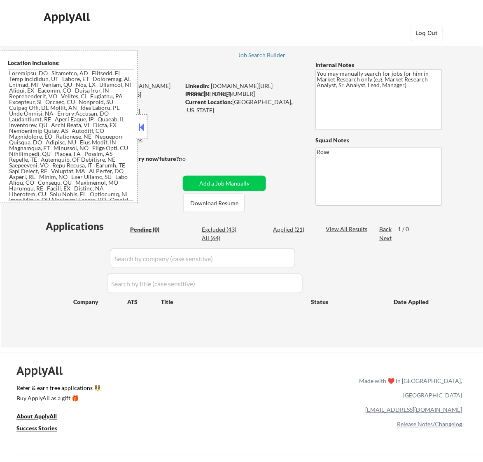
click at [140, 129] on button at bounding box center [141, 127] width 9 height 12
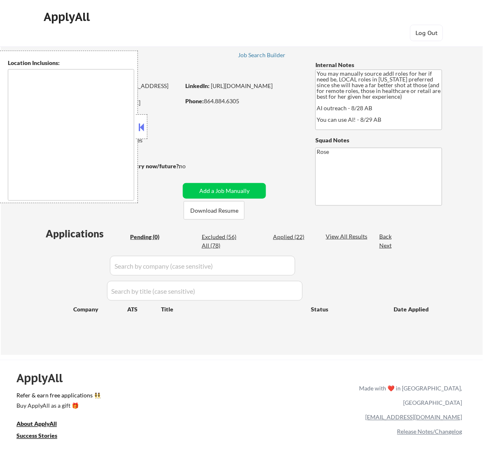
type textarea "[GEOGRAPHIC_DATA], [GEOGRAPHIC_DATA] [GEOGRAPHIC_DATA], [GEOGRAPHIC_DATA] [GEOG…"
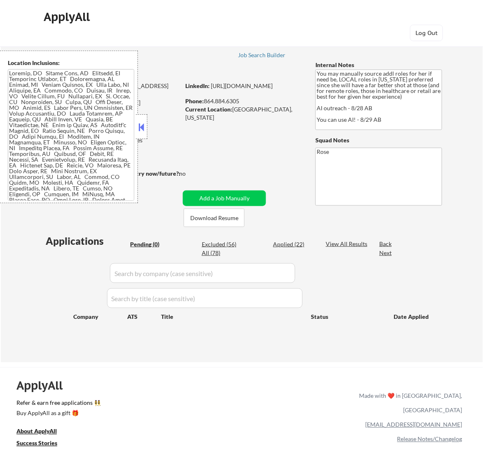
click at [142, 128] on button at bounding box center [141, 127] width 9 height 12
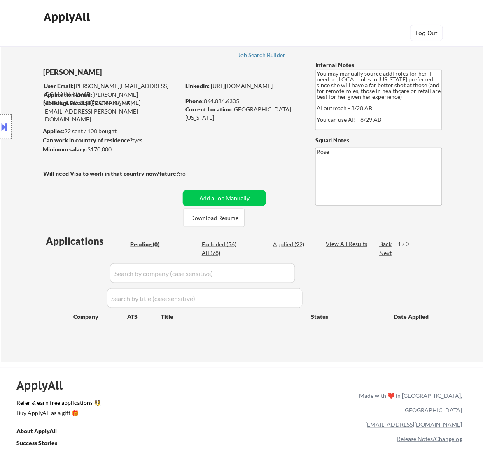
click at [289, 245] on div "Applied (22)" at bounding box center [293, 244] width 41 height 8
click at [223, 244] on div "Excluded (56)" at bounding box center [222, 244] width 41 height 8
select select ""applied""
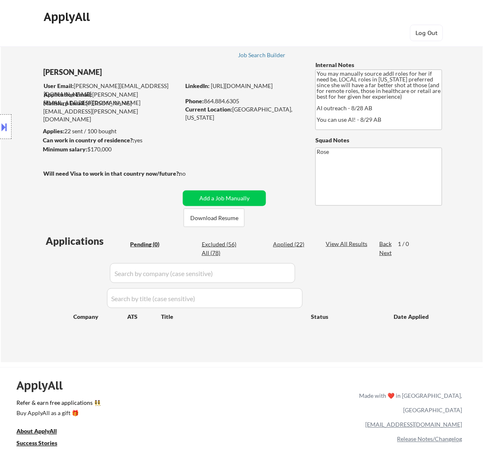
select select ""applied""
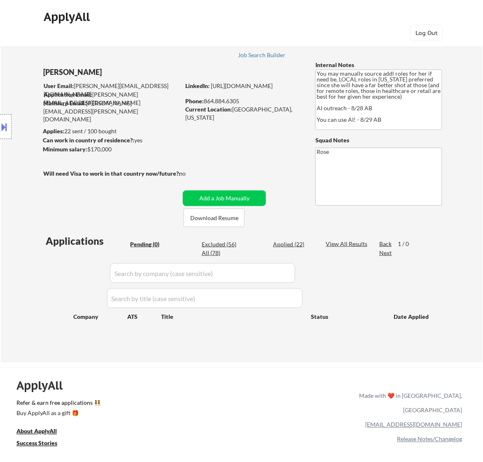
select select ""applied""
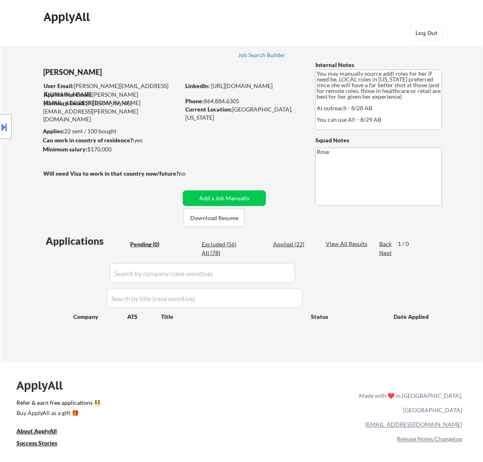
select select ""applied""
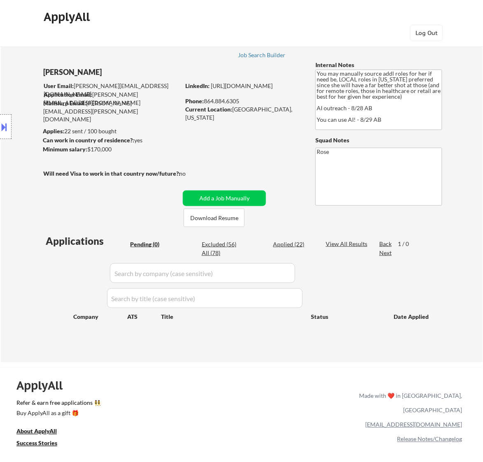
select select ""applied""
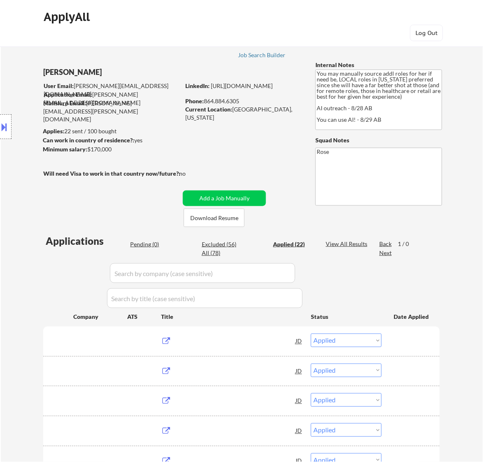
select select ""excluded__bad_match_""
select select ""excluded__salary_""
select select ""excluded__expired_""
select select ""excluded__location_""
select select ""excluded__salary_""
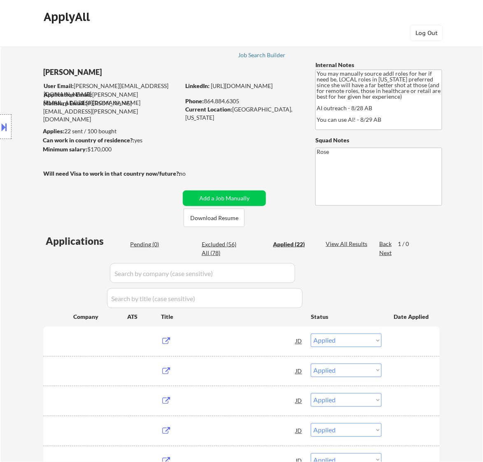
select select ""excluded__location_""
select select ""excluded""
select select ""excluded__location_""
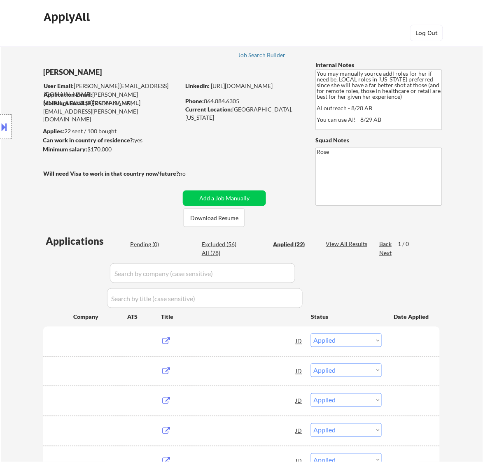
select select ""excluded__location_""
select select ""excluded__expired_""
select select ""excluded__location_""
select select ""excluded__bad_match_""
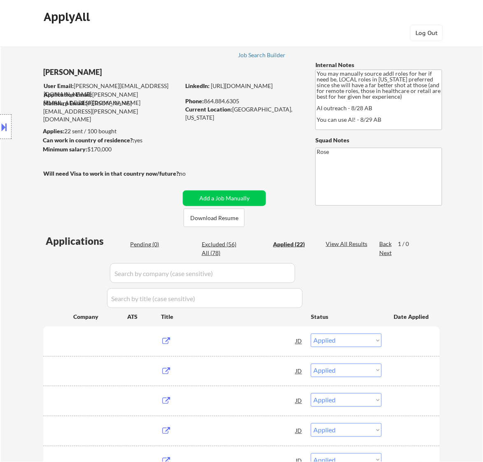
select select ""excluded""
select select ""excluded__expired_""
select select ""excluded__salary_""
select select ""excluded__other_""
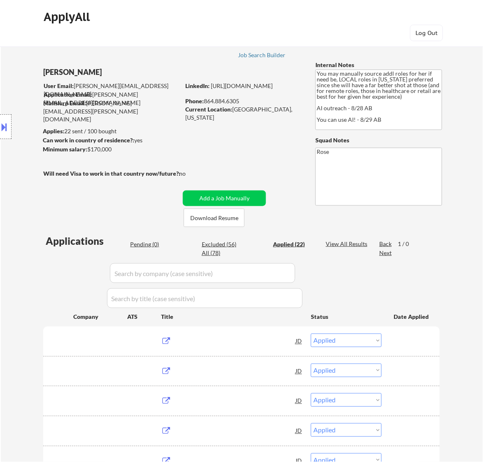
select select ""excluded__expired_""
select select ""excluded__salary_""
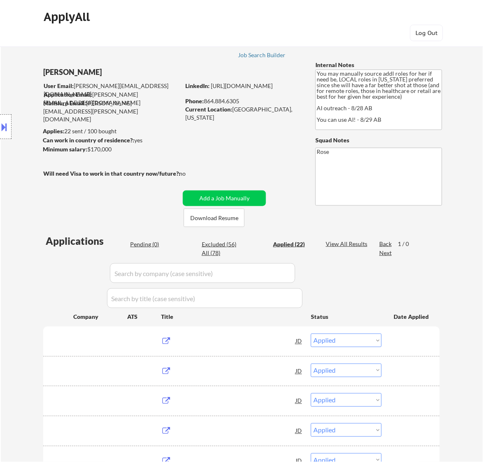
select select ""excluded__expired_""
select select ""excluded__salary_""
select select ""excluded""
select select ""excluded__location_""
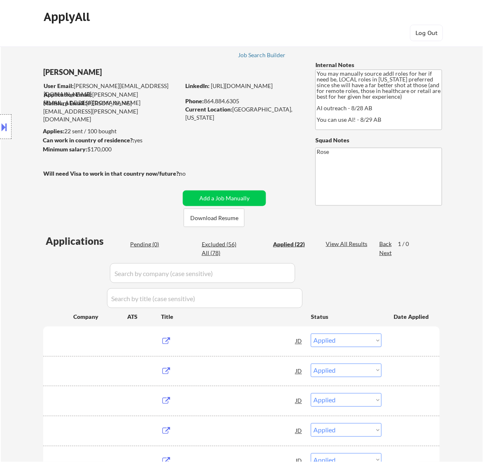
select select ""excluded""
select select ""excluded__expired_""
select select ""excluded__salary_""
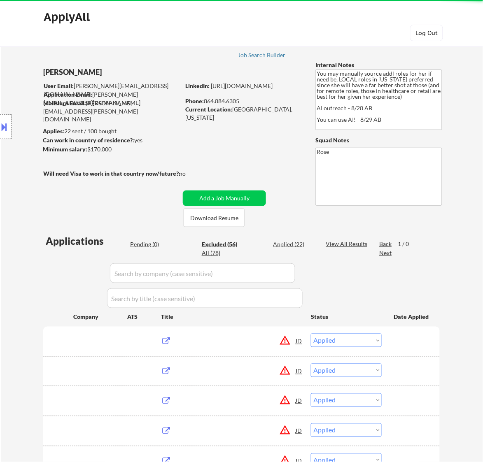
select select ""excluded__salary_""
select select ""excluded__bad_match_""
select select ""excluded__expired_""
select select ""excluded__bad_match_""
select select ""excluded__expired_""
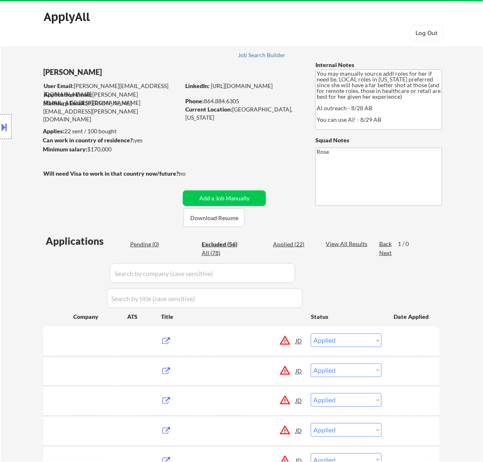
select select ""excluded__salary_""
select select ""excluded__location_""
select select ""excluded""
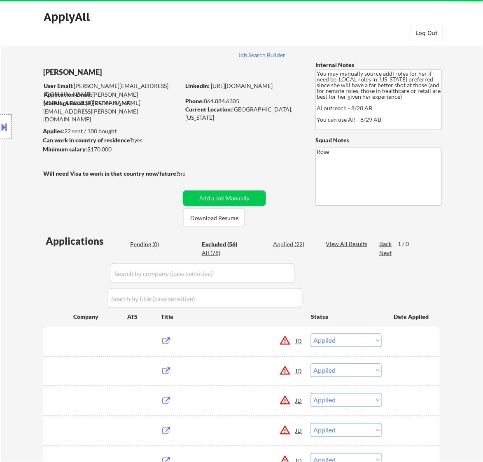
select select ""excluded__location_""
select select ""excluded__bad_match_""
select select ""excluded__salary_""
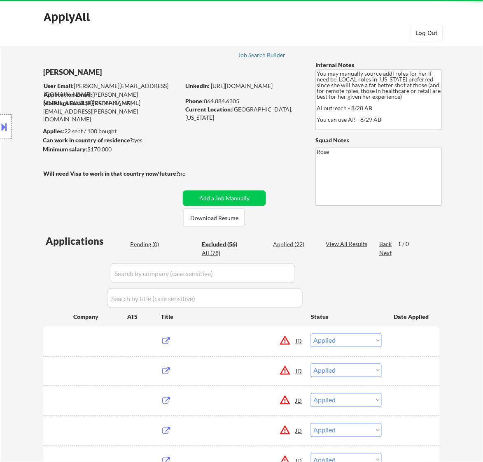
select select ""excluded__bad_match_""
select select ""excluded__salary_""
select select ""excluded__expired_""
select select ""excluded__bad_match_""
select select ""excluded__expired_""
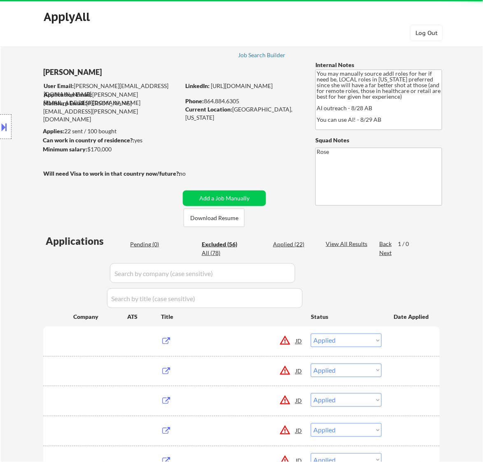
select select ""excluded__expired_""
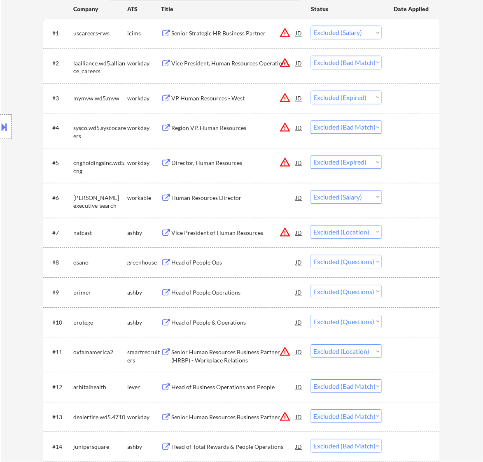
scroll to position [309, 0]
click at [276, 264] on div "Head of People Ops" at bounding box center [233, 262] width 124 height 8
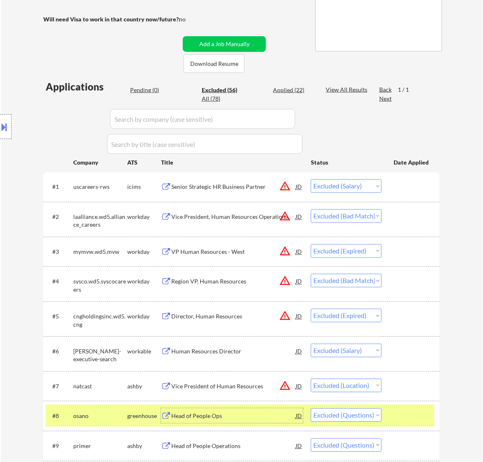
scroll to position [206, 0]
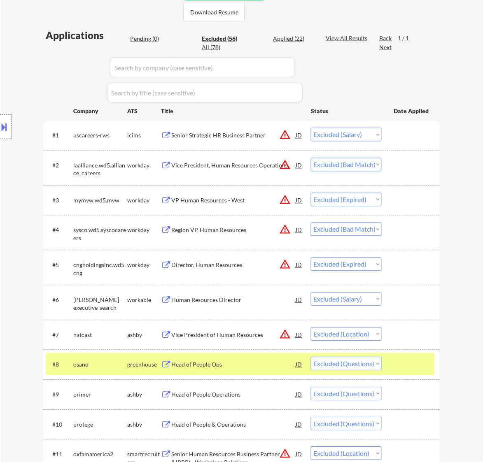
type textarea "Rose https://docs.google.com/spreadsheets/d/1bmFi7Wiz1XMfzp_YjKwtRrkcU3MnPrg8kC…"
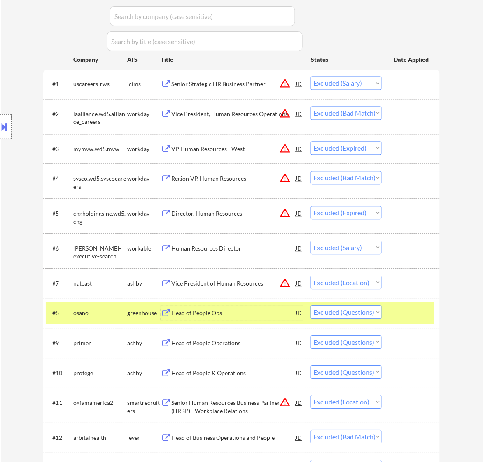
click at [366, 311] on select "Choose an option... Pending Applied Excluded (Questions) Excluded (Expired) Exc…" at bounding box center [346, 313] width 71 height 14
click at [311, 306] on select "Choose an option... Pending Applied Excluded (Questions) Excluded (Expired) Exc…" at bounding box center [346, 313] width 71 height 14
select select ""excluded""
select select ""excluded__location_""
select select ""excluded__bad_match_""
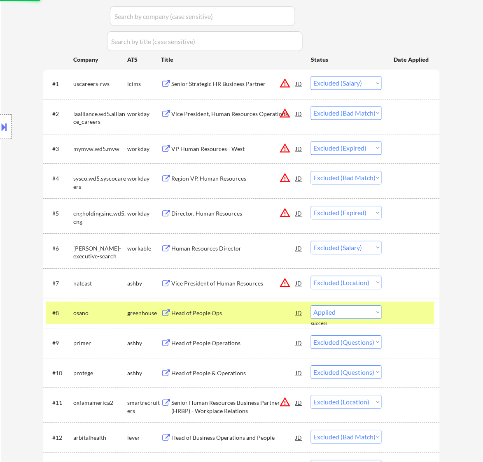
select select ""excluded__salary_""
select select ""excluded__bad_match_""
select select ""excluded__salary_""
select select ""excluded__expired_""
select select ""excluded__bad_match_""
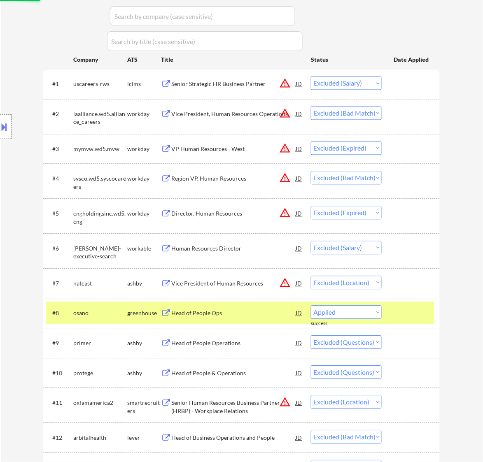
select select ""excluded__expired_""
select select ""excluded__bad_match_""
select select ""excluded__salary_""
select select ""excluded__expired_""
select select ""excluded__location_""
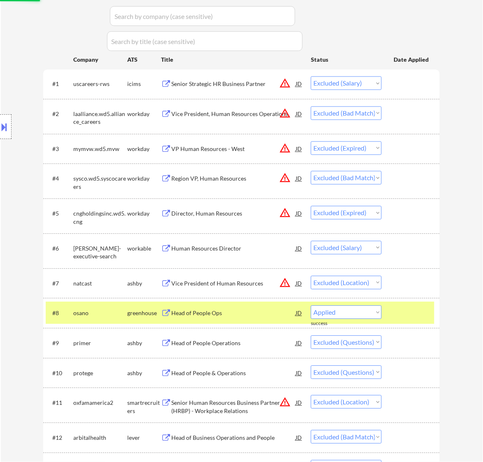
select select ""excluded__salary_""
select select ""excluded__location_""
select select ""excluded""
select select ""excluded__location_""
select select ""excluded__expired_""
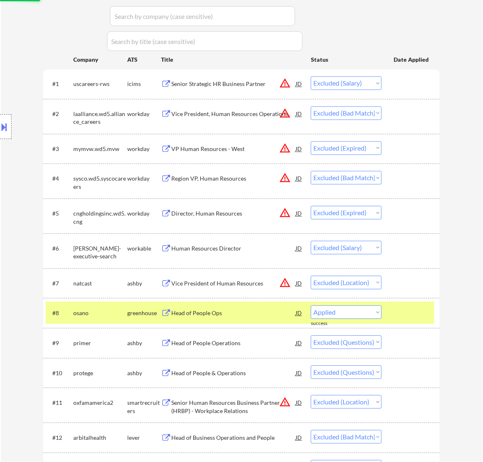
select select ""excluded__location_""
select select ""excluded__bad_match_""
select select ""excluded""
select select ""excluded__expired_""
select select ""excluded__salary_""
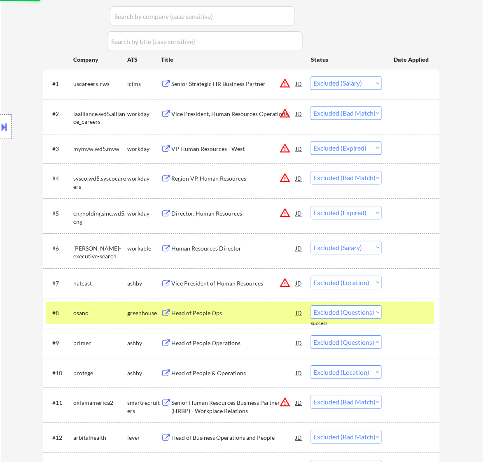
select select ""excluded__other_""
select select ""excluded__expired_""
select select ""excluded__salary_""
select select ""excluded__expired_""
select select ""excluded__salary_""
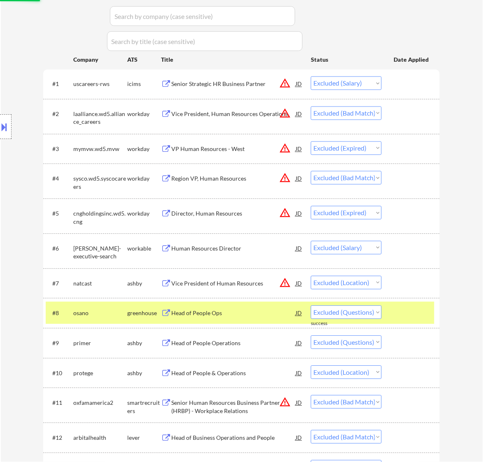
select select ""excluded""
select select ""excluded__location_""
select select ""excluded""
select select ""excluded__expired_""
select select ""excluded__salary_""
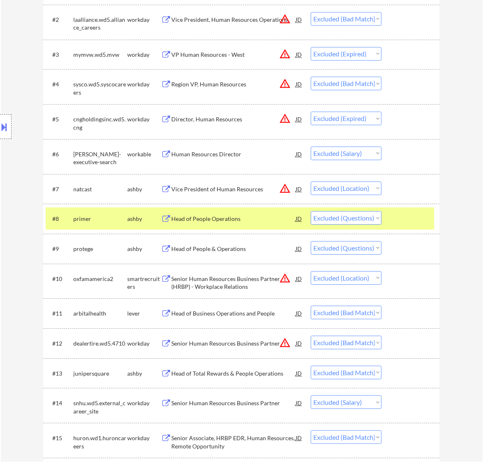
scroll to position [360, 0]
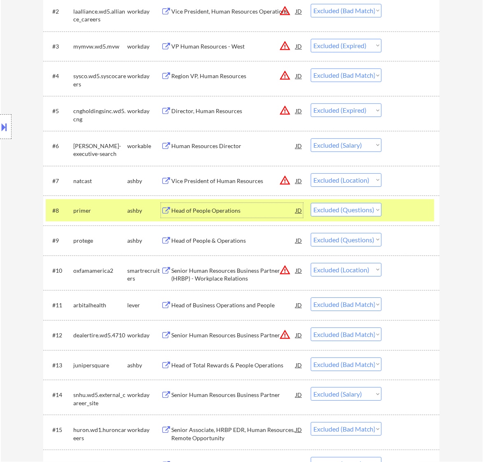
click at [252, 210] on div "Head of People Operations" at bounding box center [233, 210] width 124 height 8
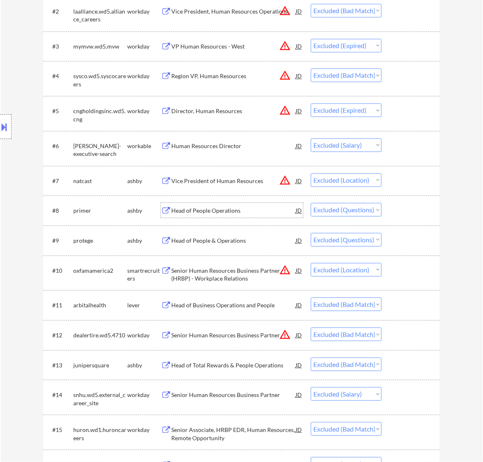
click at [358, 209] on select "Choose an option... Pending Applied Excluded (Questions) Excluded (Expired) Exc…" at bounding box center [346, 210] width 71 height 14
click at [311, 203] on select "Choose an option... Pending Applied Excluded (Questions) Excluded (Expired) Exc…" at bounding box center [346, 210] width 71 height 14
select select ""excluded""
select select ""excluded__location_""
select select ""excluded__bad_match_""
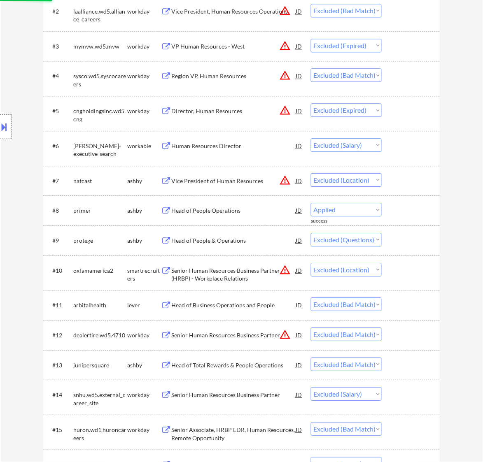
select select ""excluded__salary_""
select select ""excluded__bad_match_""
select select ""excluded__salary_""
select select ""excluded__expired_""
select select ""excluded__bad_match_""
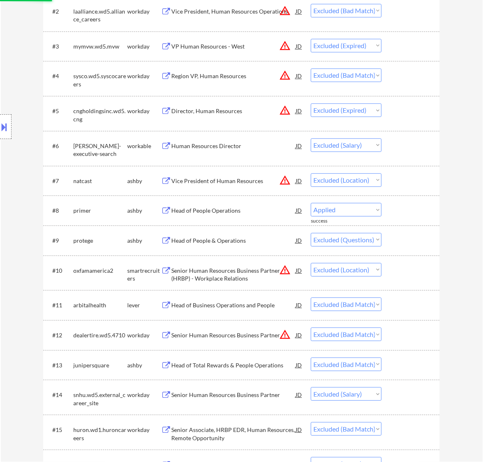
select select ""excluded__expired_""
select select ""excluded__bad_match_""
select select ""excluded__salary_""
select select ""excluded__expired_""
select select ""excluded__location_""
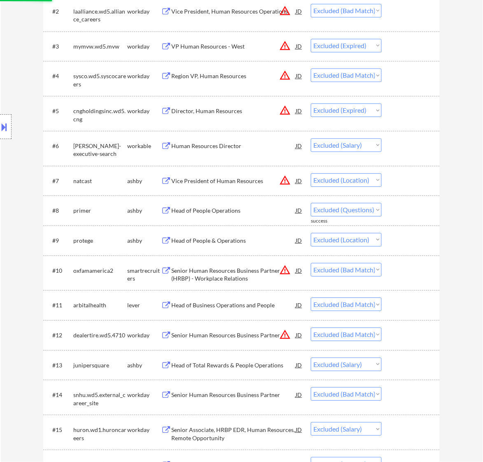
select select ""excluded__salary_""
select select ""excluded__location_""
select select ""excluded""
select select ""excluded__location_""
select select ""excluded__expired_""
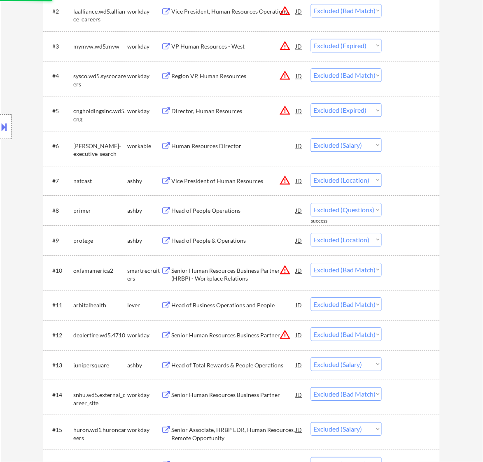
select select ""excluded__location_""
select select ""excluded__bad_match_""
select select ""excluded""
select select ""excluded__expired_""
select select ""excluded__salary_""
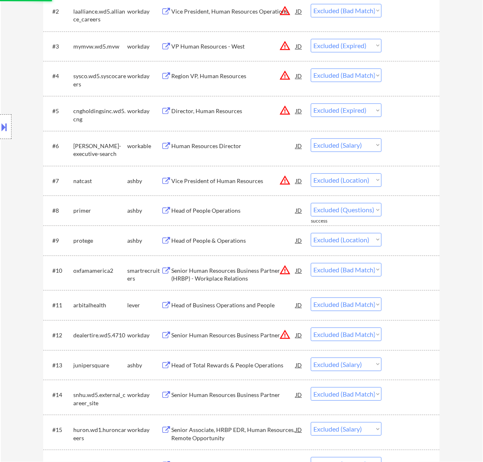
select select ""excluded__other_""
select select ""excluded__expired_""
select select ""excluded__salary_""
select select ""excluded__expired_""
select select ""excluded__salary_""
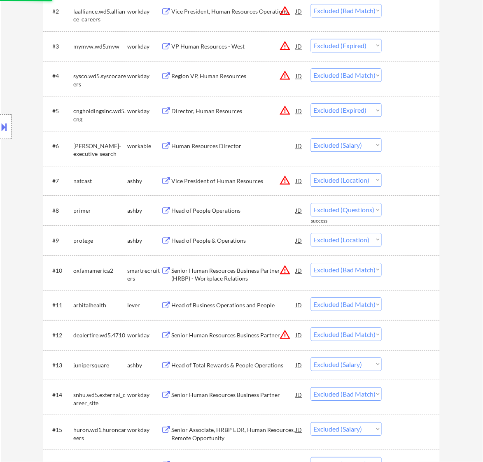
select select ""excluded""
select select ""excluded__location_""
select select ""excluded""
select select ""excluded__expired_""
select select ""excluded__salary_""
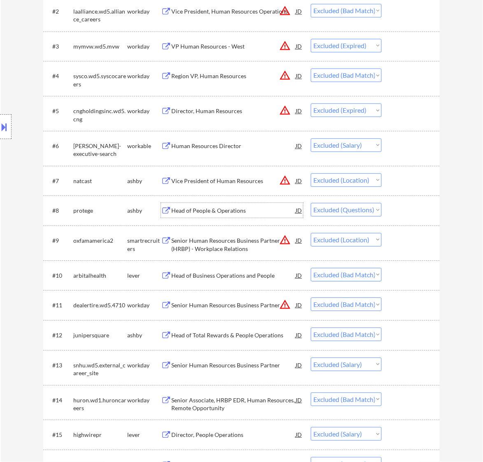
click at [267, 208] on div "Head of People & Operations" at bounding box center [233, 210] width 124 height 8
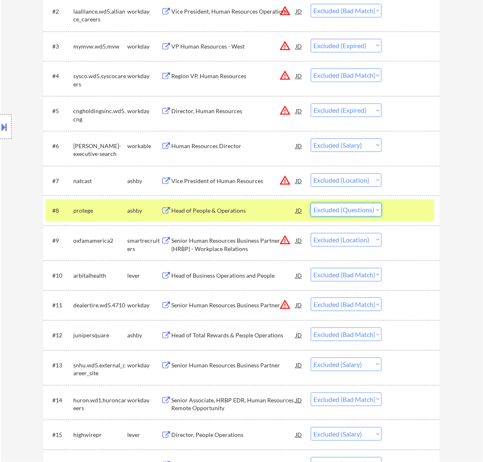
click at [369, 210] on select "Choose an option... Pending Applied Excluded (Questions) Excluded (Expired) Exc…" at bounding box center [346, 210] width 71 height 14
click at [311, 203] on select "Choose an option... Pending Applied Excluded (Questions) Excluded (Expired) Exc…" at bounding box center [346, 210] width 71 height 14
select select ""excluded__location_""
select select ""excluded__bad_match_""
select select ""excluded__salary_""
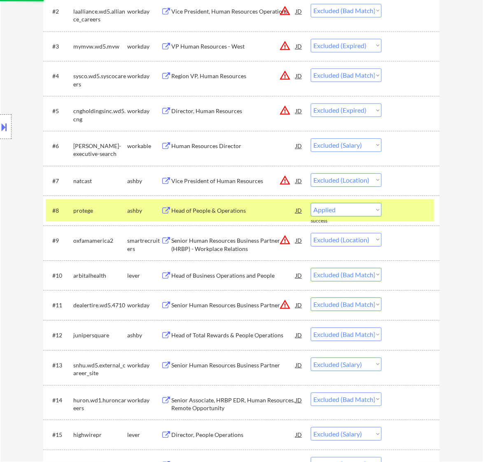
select select ""excluded__bad_match_""
select select ""excluded__salary_""
select select ""excluded__expired_""
select select ""excluded__bad_match_""
select select ""excluded__expired_""
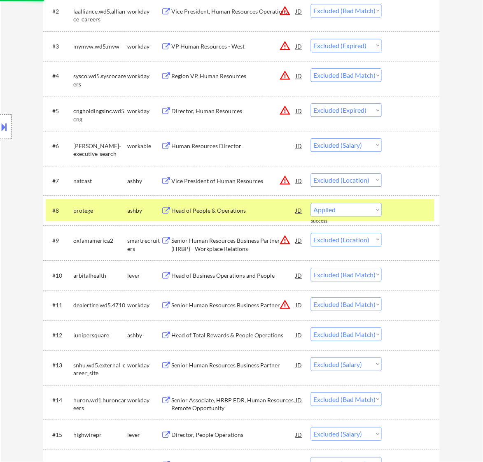
select select ""excluded__bad_match_""
select select ""excluded__salary_""
select select ""excluded__expired_""
select select ""excluded__location_""
select select ""excluded__salary_""
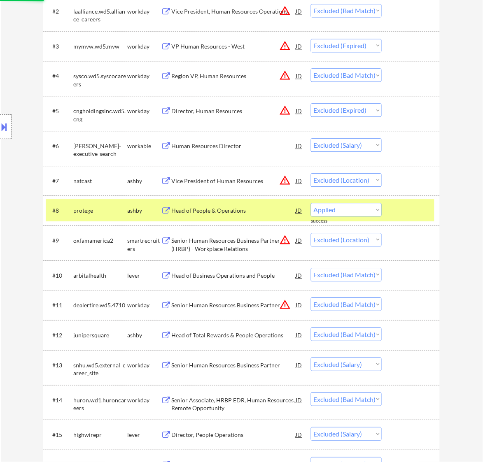
select select ""excluded__location_""
select select ""excluded""
select select ""excluded__location_""
select select ""excluded__expired_""
select select ""excluded__location_""
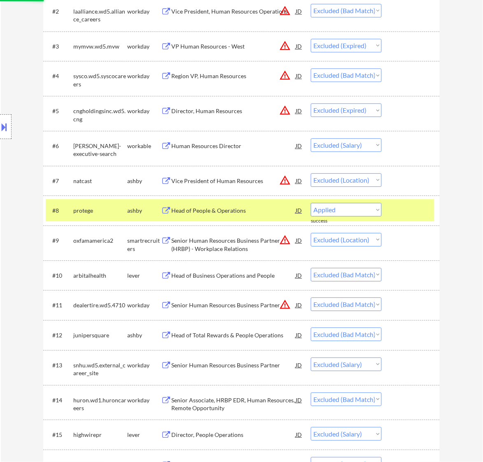
select select ""excluded__bad_match_""
select select ""excluded""
select select ""excluded__expired_""
select select ""excluded__salary_""
select select ""excluded__other_""
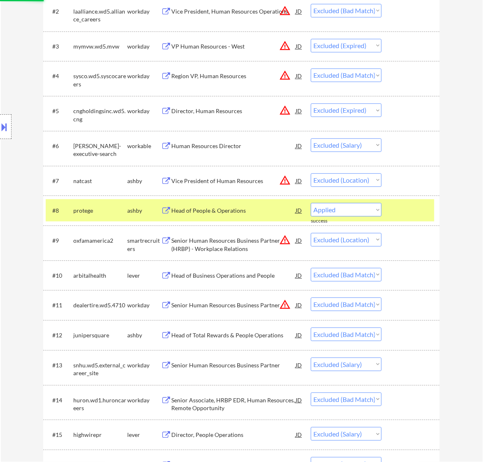
select select ""excluded__expired_""
select select ""excluded__salary_""
select select ""excluded__expired_""
select select ""excluded__salary_""
select select ""excluded""
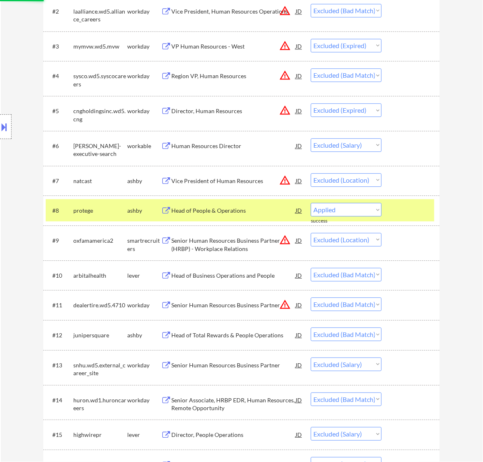
select select ""excluded__location_""
select select ""excluded""
select select ""excluded__expired_""
select select ""excluded__salary_""
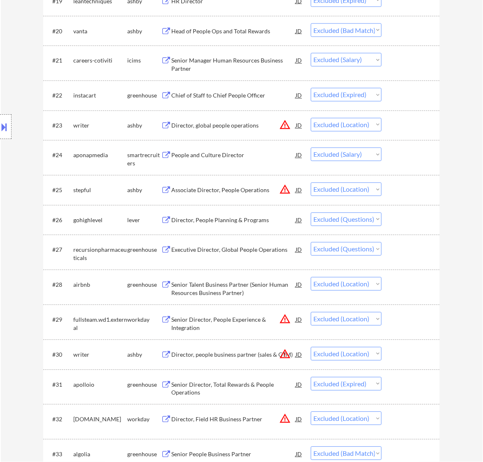
scroll to position [926, 0]
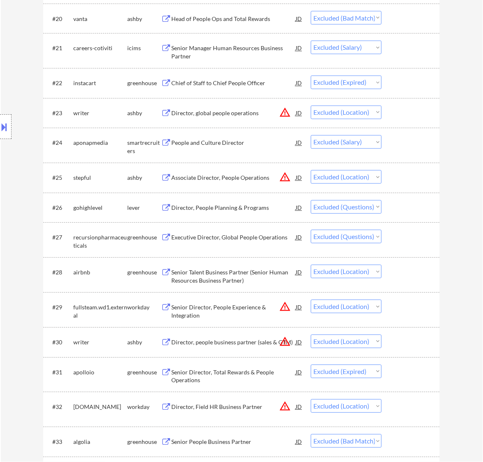
click at [257, 207] on div "Director, People Planning & Programs" at bounding box center [233, 208] width 124 height 8
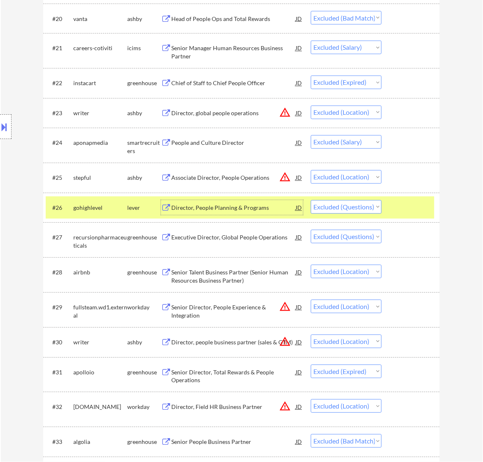
click at [369, 206] on select "Choose an option... Pending Applied Excluded (Questions) Excluded (Expired) Exc…" at bounding box center [346, 207] width 71 height 14
click at [311, 200] on select "Choose an option... Pending Applied Excluded (Questions) Excluded (Expired) Exc…" at bounding box center [346, 207] width 71 height 14
select select ""excluded""
select select ""excluded__location_""
select select ""excluded__expired_""
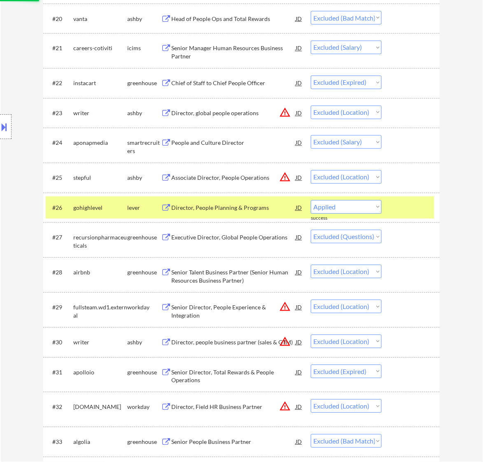
select select ""excluded__location_""
select select ""excluded__bad_match_""
select select ""excluded""
select select ""excluded__expired_""
select select ""excluded__salary_""
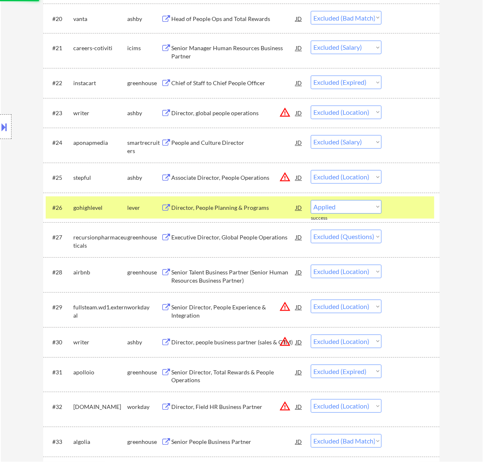
select select ""excluded__other_""
select select ""excluded__expired_""
select select ""excluded__salary_""
select select ""excluded__expired_""
select select ""excluded__salary_""
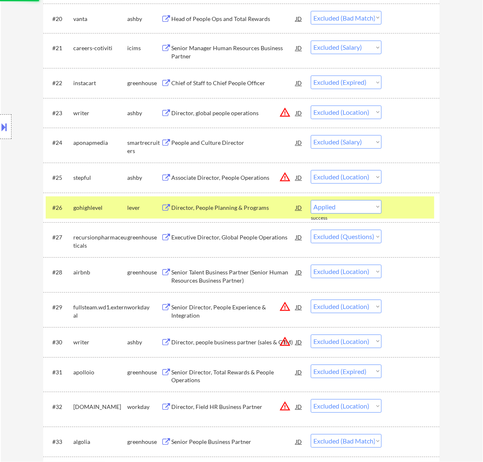
select select ""excluded""
select select ""excluded__location_""
select select ""excluded""
select select ""excluded__expired_""
select select ""excluded__salary_""
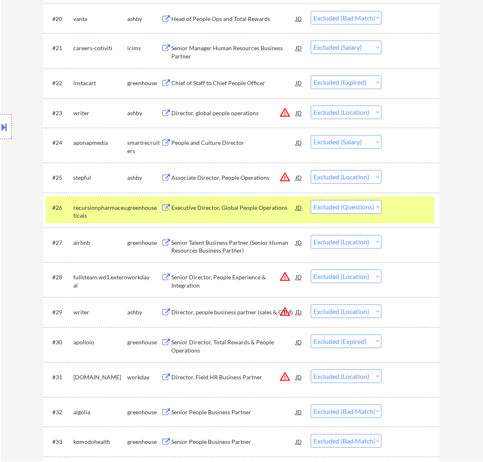
click at [255, 207] on div "Executive Director, Global People Operations" at bounding box center [233, 208] width 124 height 8
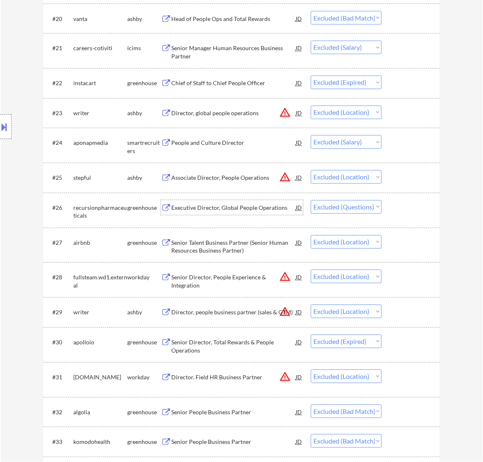
click at [350, 206] on select "Choose an option... Pending Applied Excluded (Questions) Excluded (Expired) Exc…" at bounding box center [346, 207] width 71 height 14
click at [311, 200] on select "Choose an option... Pending Applied Excluded (Questions) Excluded (Expired) Exc…" at bounding box center [346, 207] width 71 height 14
select select ""excluded__location_""
select select ""excluded__expired_""
select select ""excluded__location_""
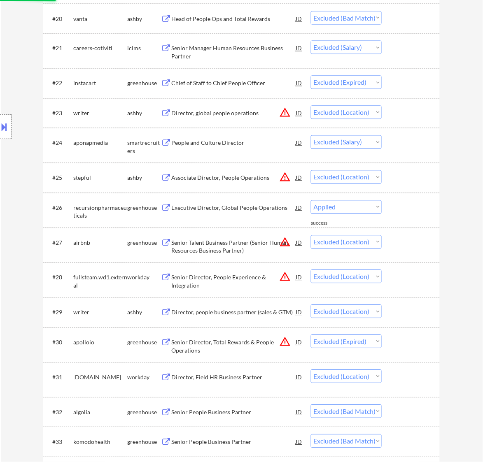
select select ""excluded__bad_match_""
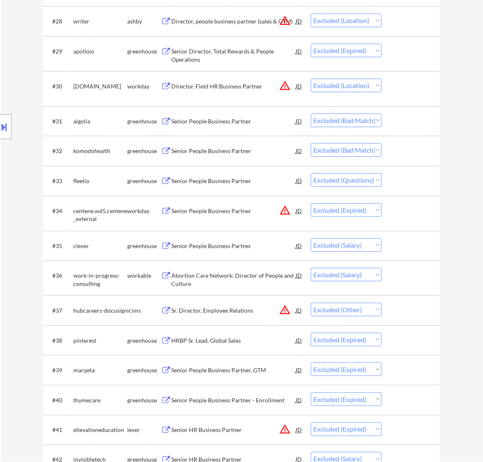
scroll to position [1183, 0]
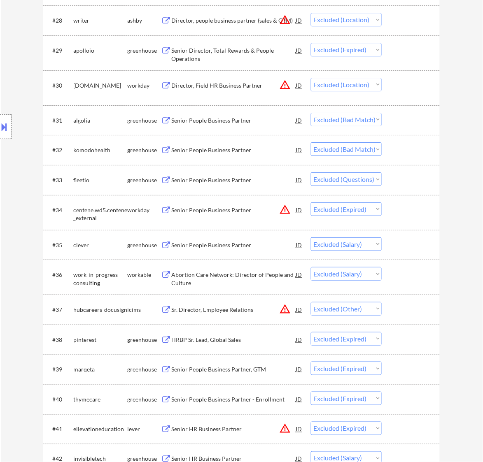
click at [241, 180] on div "Senior People Business Partner" at bounding box center [233, 180] width 124 height 8
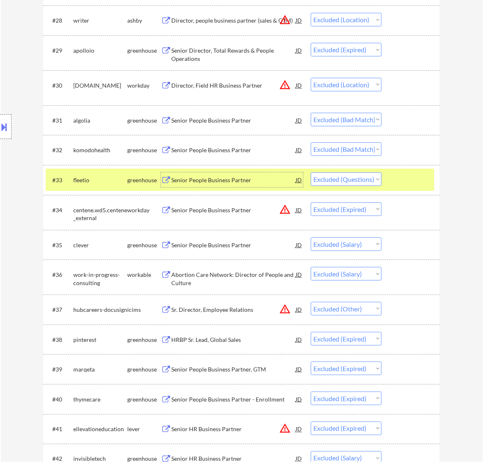
click at [347, 176] on select "Choose an option... Pending Applied Excluded (Questions) Excluded (Expired) Exc…" at bounding box center [346, 179] width 71 height 14
click at [311, 172] on select "Choose an option... Pending Applied Excluded (Questions) Excluded (Expired) Exc…" at bounding box center [346, 179] width 71 height 14
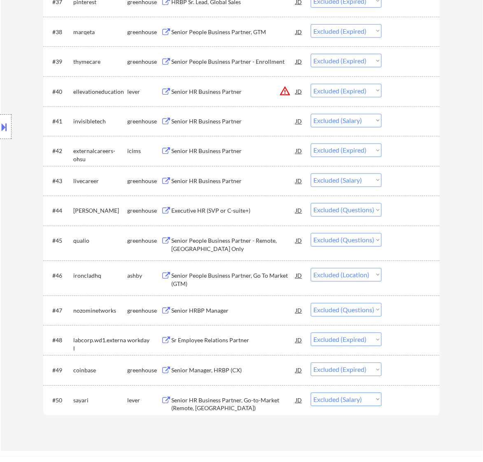
scroll to position [1491, 0]
click at [250, 210] on div "Executive HR (SVP or C-suite+)" at bounding box center [233, 210] width 124 height 8
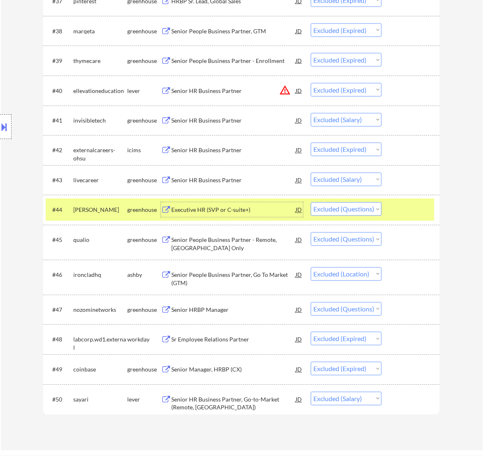
click at [348, 206] on select "Choose an option... Pending Applied Excluded (Questions) Excluded (Expired) Exc…" at bounding box center [346, 209] width 71 height 14
click at [311, 202] on select "Choose an option... Pending Applied Excluded (Questions) Excluded (Expired) Exc…" at bounding box center [346, 209] width 71 height 14
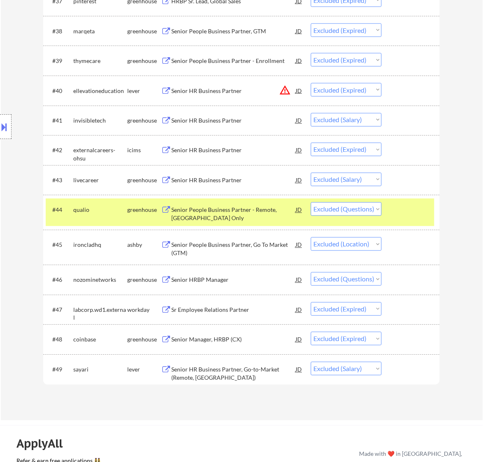
click at [262, 206] on div "Senior People Business Partner - Remote, East Coast Only" at bounding box center [233, 214] width 124 height 16
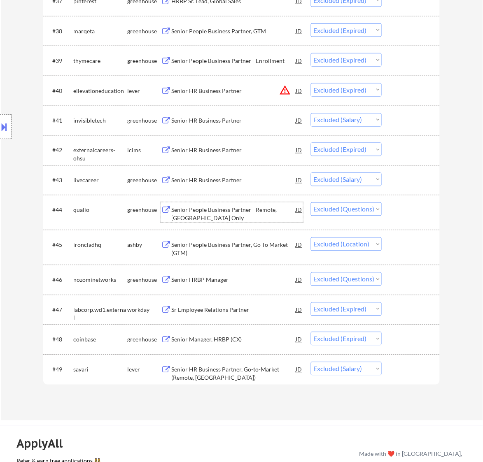
click at [328, 212] on select "Choose an option... Pending Applied Excluded (Questions) Excluded (Expired) Exc…" at bounding box center [346, 209] width 71 height 14
click at [311, 202] on select "Choose an option... Pending Applied Excluded (Questions) Excluded (Expired) Exc…" at bounding box center [346, 209] width 71 height 14
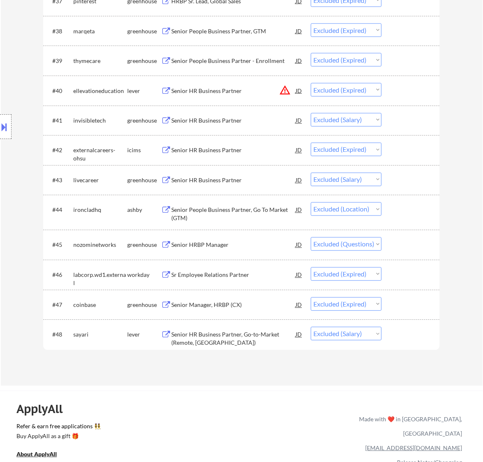
click at [276, 245] on div "Senior HRBP Manager" at bounding box center [233, 245] width 124 height 8
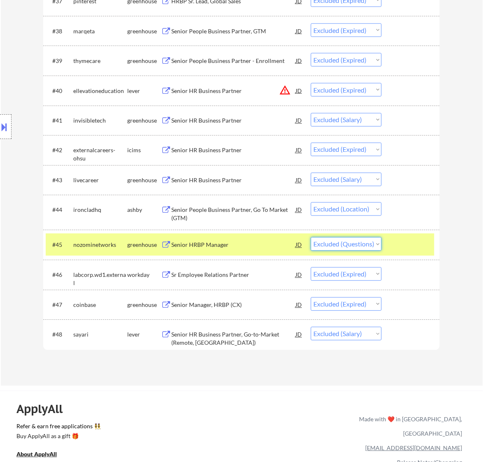
click at [375, 245] on select "Choose an option... Pending Applied Excluded (Questions) Excluded (Expired) Exc…" at bounding box center [346, 244] width 71 height 14
click at [311, 237] on select "Choose an option... Pending Applied Excluded (Questions) Excluded (Expired) Exc…" at bounding box center [346, 244] width 71 height 14
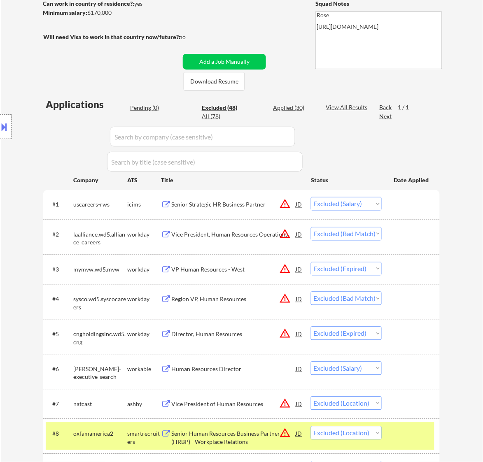
scroll to position [154, 0]
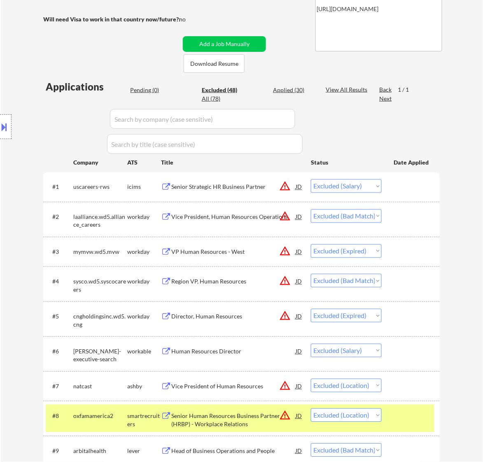
click at [152, 88] on div "Pending (0)" at bounding box center [150, 90] width 41 height 8
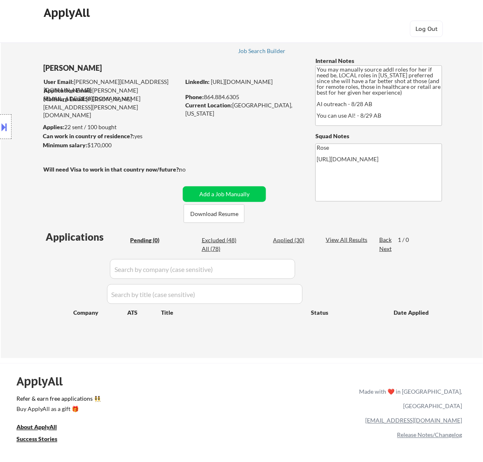
scroll to position [0, 0]
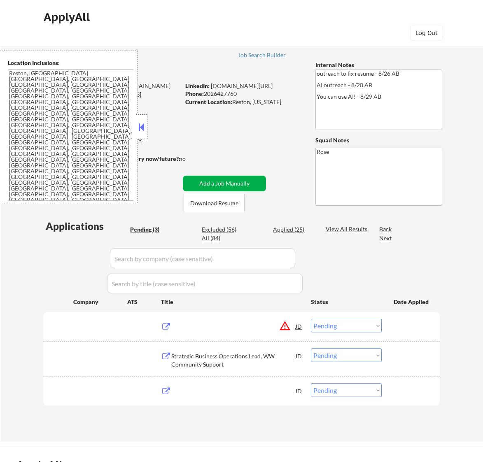
select select ""pending""
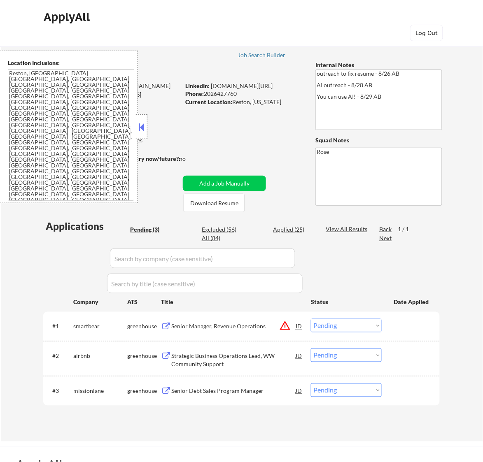
click at [141, 125] on button at bounding box center [141, 127] width 9 height 12
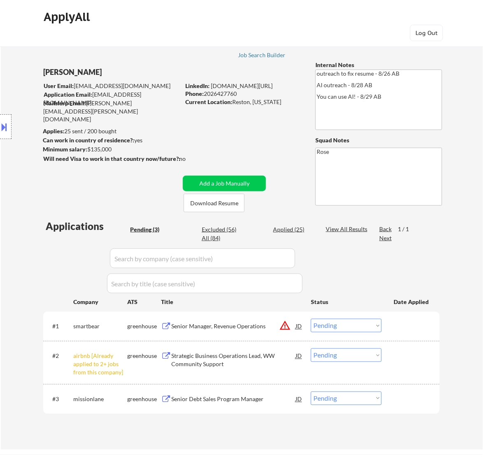
click at [332, 352] on select "Choose an option... Pending Applied Excluded (Questions) Excluded (Expired) Exc…" at bounding box center [346, 355] width 71 height 14
click at [311, 348] on select "Choose an option... Pending Applied Excluded (Questions) Excluded (Expired) Exc…" at bounding box center [346, 355] width 71 height 14
select select ""pending""
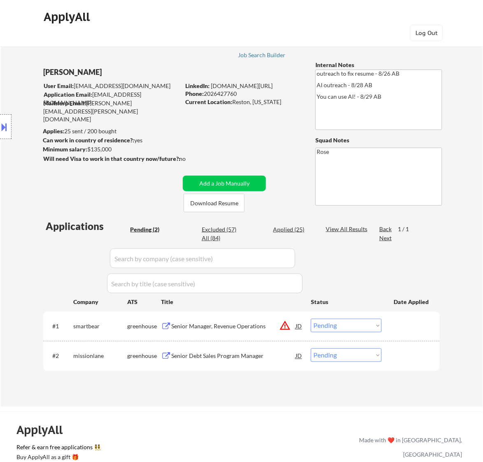
click at [253, 325] on div "Senior Manager, Revenue Operations" at bounding box center [233, 326] width 124 height 8
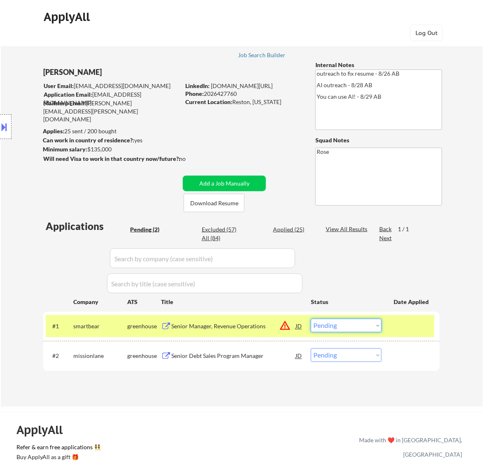
click at [359, 322] on select "Choose an option... Pending Applied Excluded (Questions) Excluded (Expired) Exc…" at bounding box center [346, 326] width 71 height 14
click at [311, 319] on select "Choose an option... Pending Applied Excluded (Questions) Excluded (Expired) Exc…" at bounding box center [346, 326] width 71 height 14
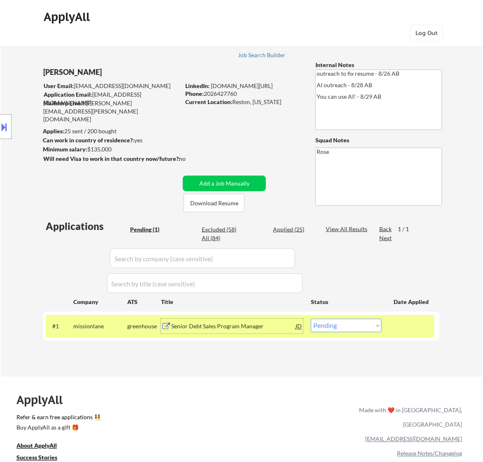
click at [254, 325] on div "Senior Debt Sales Program Manager" at bounding box center [233, 326] width 124 height 8
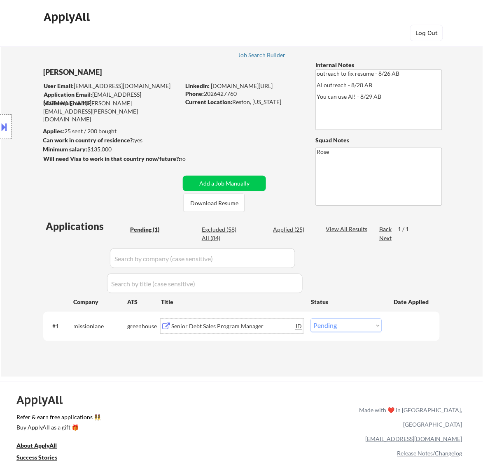
click at [363, 323] on select "Choose an option... Pending Applied Excluded (Questions) Excluded (Expired) Exc…" at bounding box center [346, 326] width 71 height 14
select select ""excluded__bad_match_""
click at [311, 319] on select "Choose an option... Pending Applied Excluded (Questions) Excluded (Expired) Exc…" at bounding box center [346, 326] width 71 height 14
select select ""excluded__bad_match_""
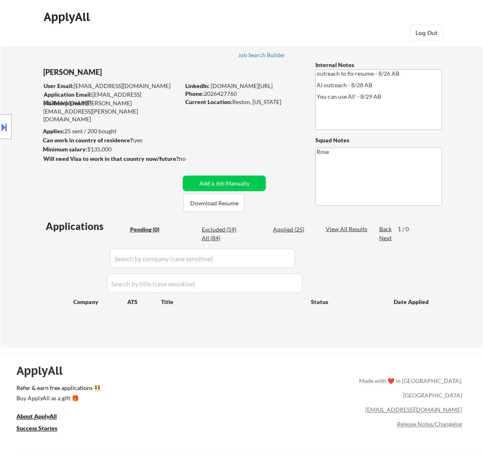
click at [232, 230] on div "Excluded (59)" at bounding box center [222, 229] width 41 height 8
select select ""excluded__expired_""
select select ""excluded""
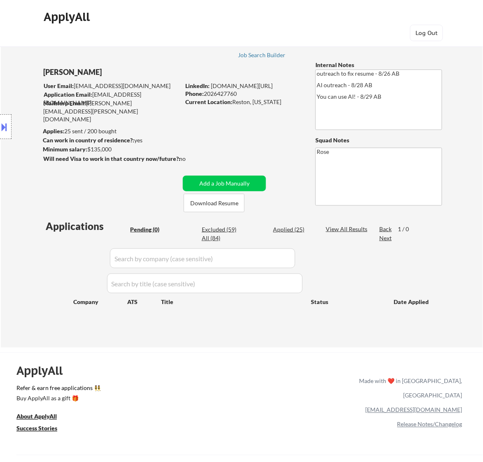
select select ""excluded__bad_match_""
select select ""excluded__salary_""
select select ""excluded__bad_match_""
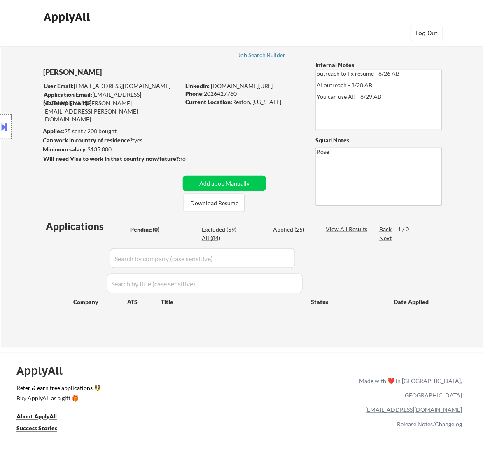
select select ""excluded__bad_match_""
select select ""excluded""
select select ""excluded__location_""
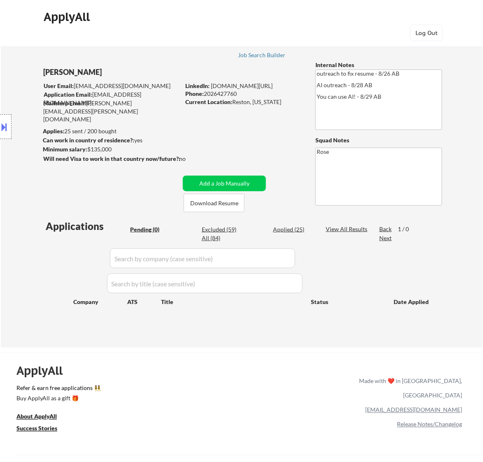
select select ""excluded__bad_match_""
select select ""excluded__expired_""
select select ""excluded__location_""
select select ""excluded__salary_""
select select ""excluded__expired_""
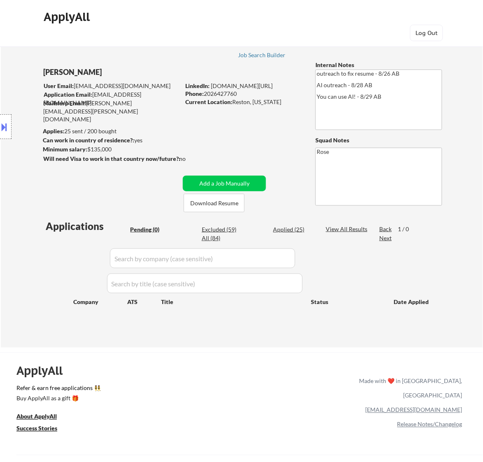
select select ""excluded__bad_match_""
select select ""excluded__expired_""
select select ""excluded__bad_match_""
select select ""excluded__expired_""
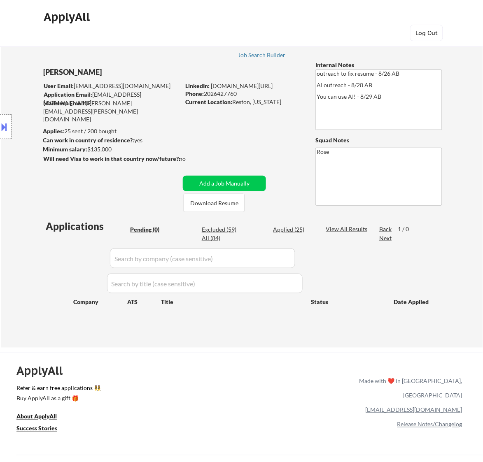
select select ""excluded__location_""
select select ""excluded""
select select ""excluded__bad_match_""
select select ""excluded__other_""
select select ""excluded__bad_match_""
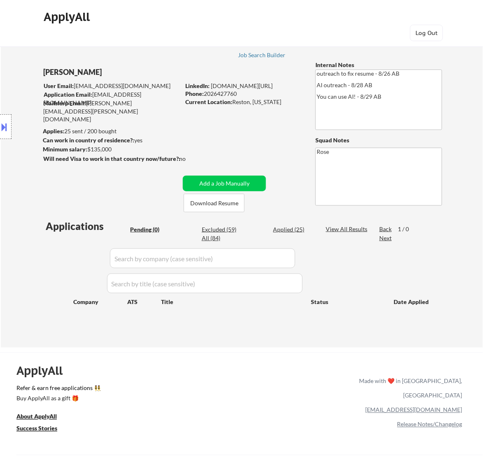
select select ""excluded__bad_match_""
select select ""excluded__expired_""
select select ""excluded__other_""
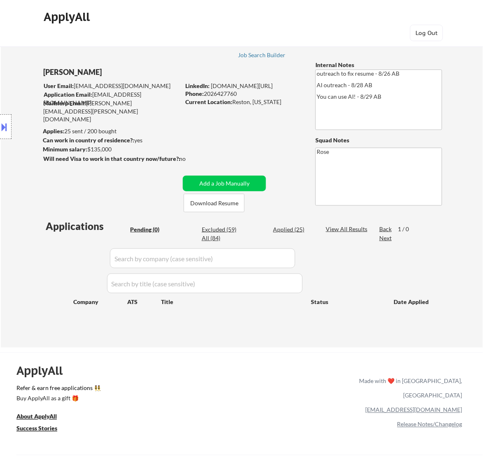
select select ""excluded__bad_match_""
select select ""excluded__expired_""
select select ""excluded__other_""
select select ""excluded__expired_""
select select ""excluded""
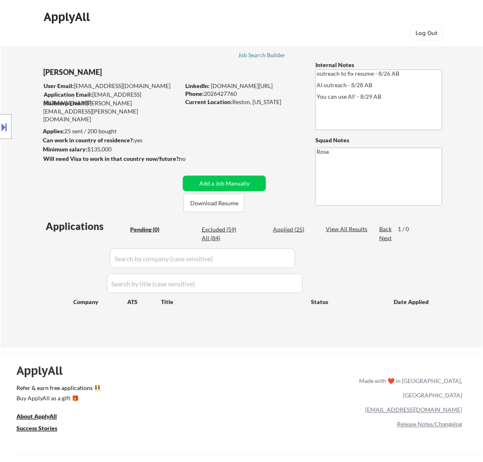
select select ""excluded__other_""
select select ""excluded__expired_""
select select ""excluded__bad_match_""
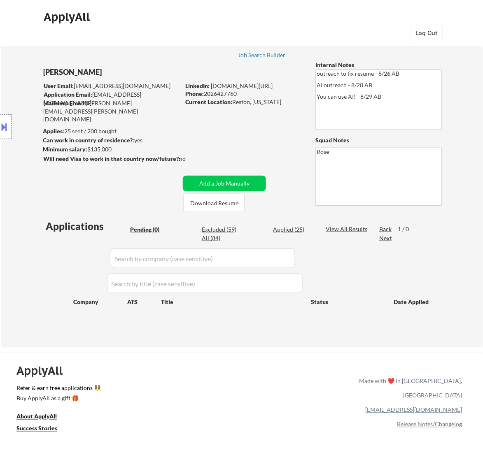
select select ""excluded__expired_""
select select ""excluded__salary_""
select select ""excluded__location_""
select select ""excluded__bad_match_""
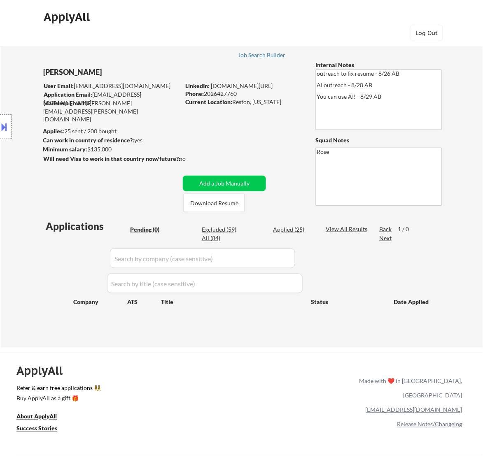
select select ""excluded__expired_""
select select ""excluded""
select select ""excluded__bad_match_""
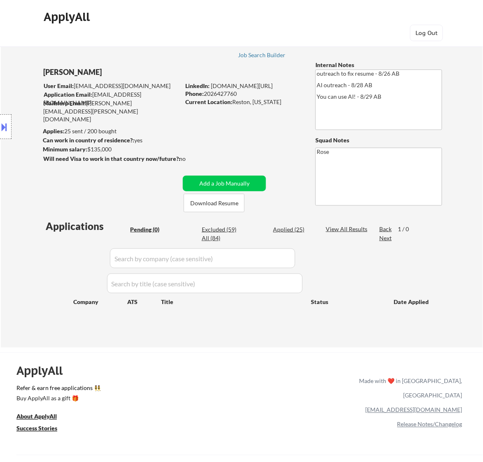
select select ""excluded__expired_""
select select ""excluded__other_""
select select ""excluded__bad_match_""
select select ""excluded__expired_""
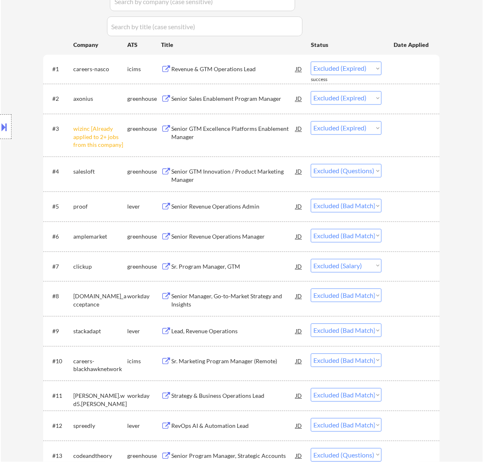
scroll to position [309, 0]
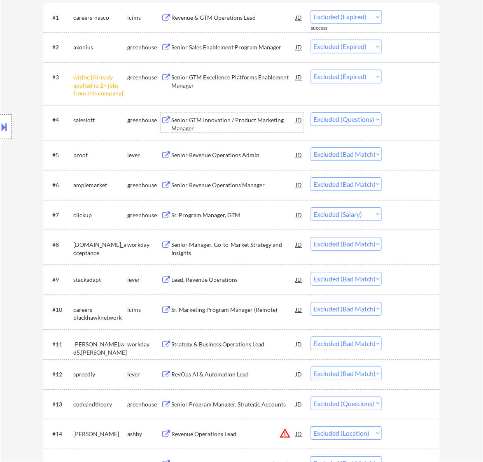
click at [246, 120] on div "Senior GTM Innovation / Product Marketing Manager" at bounding box center [233, 124] width 124 height 16
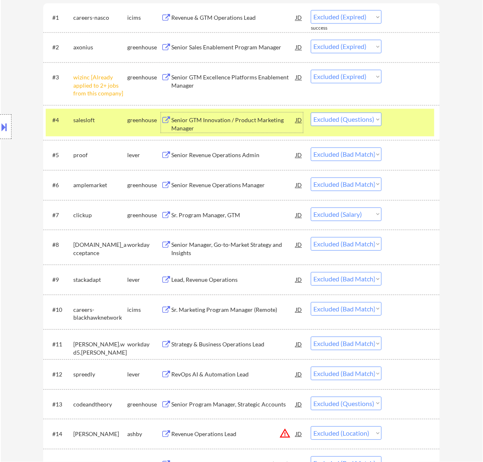
click at [346, 120] on select "Choose an option... Pending Applied Excluded (Questions) Excluded (Expired) Exc…" at bounding box center [346, 120] width 71 height 14
select select ""excluded__expired_""
click at [311, 113] on select "Choose an option... Pending Applied Excluded (Questions) Excluded (Expired) Exc…" at bounding box center [346, 120] width 71 height 14
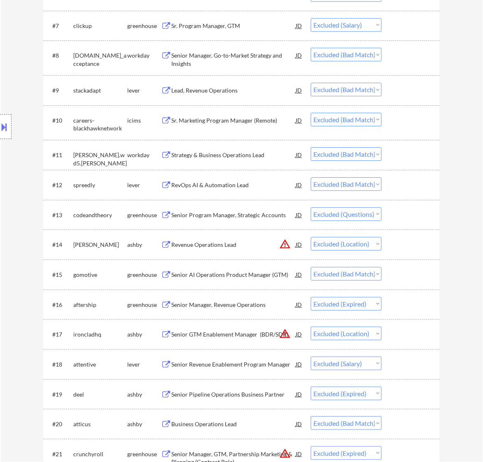
scroll to position [514, 0]
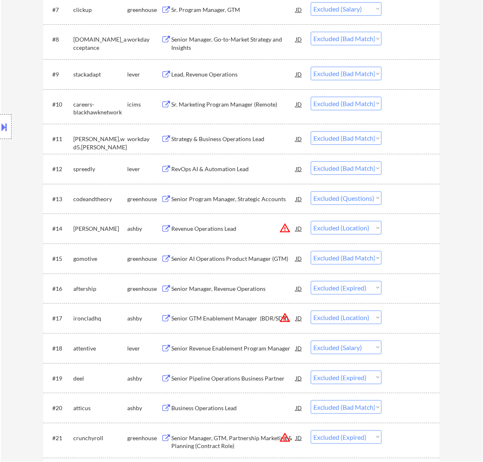
click at [264, 198] on div "Senior Program Manager, Strategic Accounts" at bounding box center [233, 199] width 124 height 8
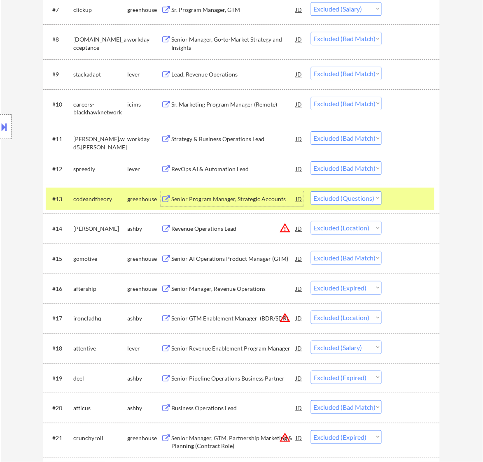
click at [348, 197] on select "Choose an option... Pending Applied Excluded (Questions) Excluded (Expired) Exc…" at bounding box center [346, 198] width 71 height 14
click at [311, 191] on select "Choose an option... Pending Applied Excluded (Questions) Excluded (Expired) Exc…" at bounding box center [346, 198] width 71 height 14
select select ""excluded__location_""
select select ""excluded__bad_match_""
select select ""excluded__expired_""
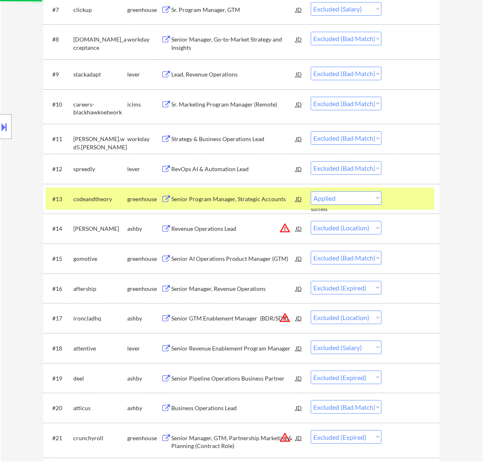
select select ""excluded__location_""
select select ""excluded__salary_""
select select ""excluded__expired_""
select select ""excluded__bad_match_""
select select ""excluded__expired_""
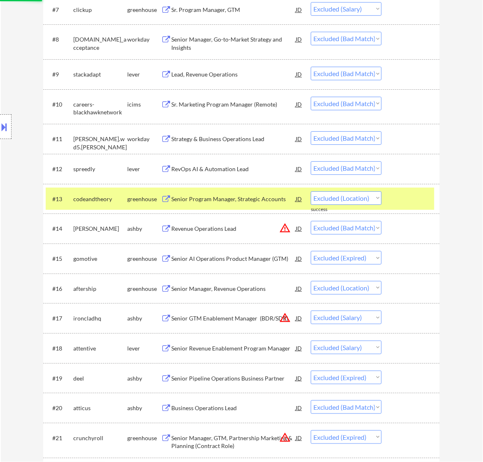
select select ""excluded__bad_match_""
select select ""excluded__expired_""
select select ""excluded__location_""
select select ""excluded""
select select ""excluded__bad_match_""
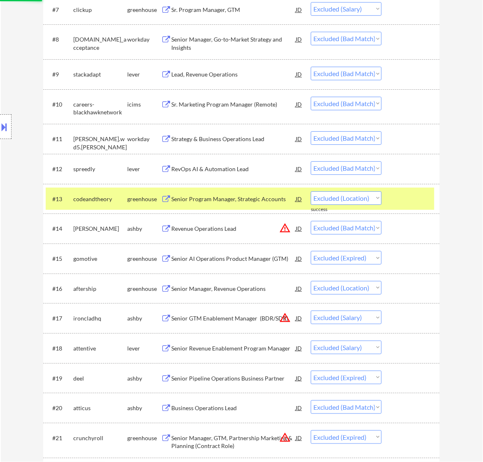
select select ""excluded__other_""
select select ""excluded__bad_match_""
select select ""excluded__expired_""
select select ""excluded__other_""
select select ""excluded__bad_match_""
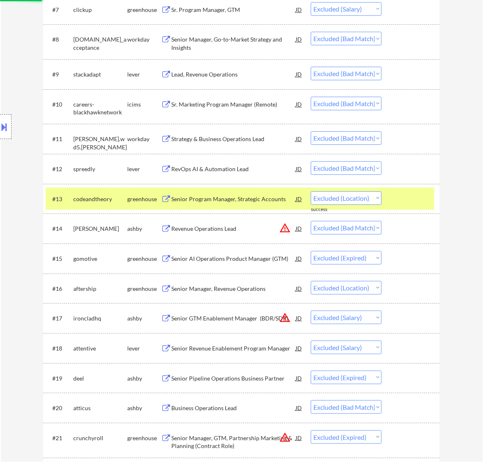
select select ""excluded__expired_""
select select ""excluded__other_""
select select ""excluded__expired_""
select select ""excluded""
select select ""excluded__other_""
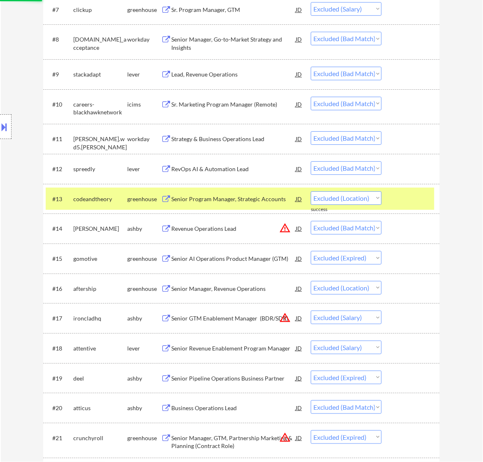
select select ""excluded__expired_""
select select ""excluded__bad_match_""
select select ""excluded__expired_""
select select ""excluded__salary_""
select select ""excluded__location_""
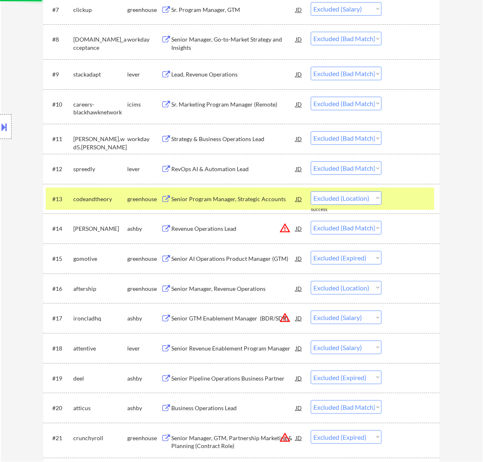
select select ""excluded__bad_match_""
select select ""excluded__expired_""
select select ""excluded""
select select ""excluded__bad_match_""
select select ""excluded__expired_""
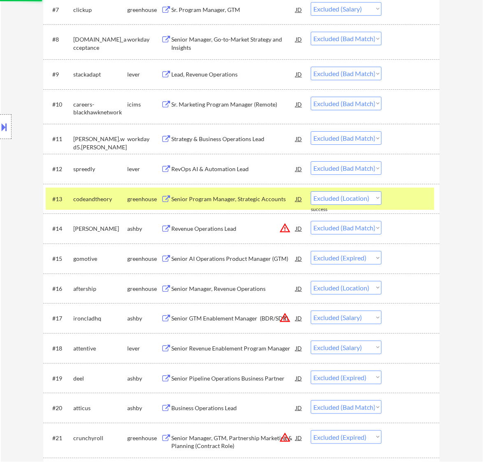
select select ""excluded__other_""
select select ""excluded__bad_match_""
select select ""excluded__expired_""
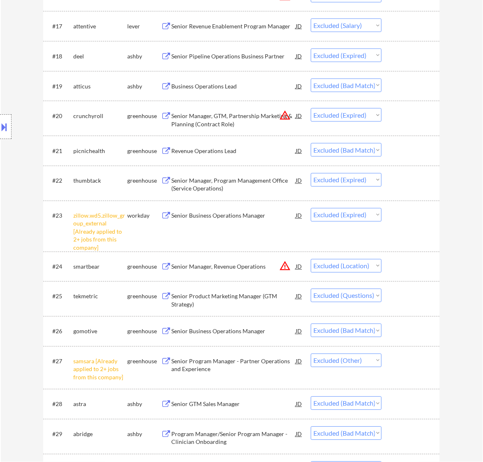
scroll to position [823, 0]
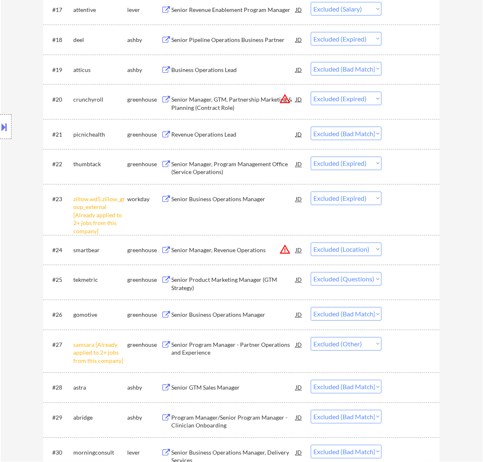
click at [271, 280] on div "Senior Product Marketing Manager (GTM Strategy)" at bounding box center [233, 284] width 124 height 16
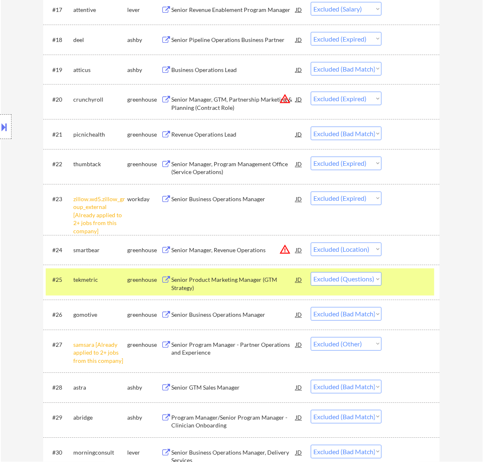
type textarea "Rose [URL][DOMAIN_NAME]"
click at [344, 278] on select "Choose an option... Pending Applied Excluded (Questions) Excluded (Expired) Exc…" at bounding box center [346, 279] width 71 height 14
click at [311, 272] on select "Choose an option... Pending Applied Excluded (Questions) Excluded (Expired) Exc…" at bounding box center [346, 279] width 71 height 14
select select ""excluded__bad_match_""
select select ""excluded__other_""
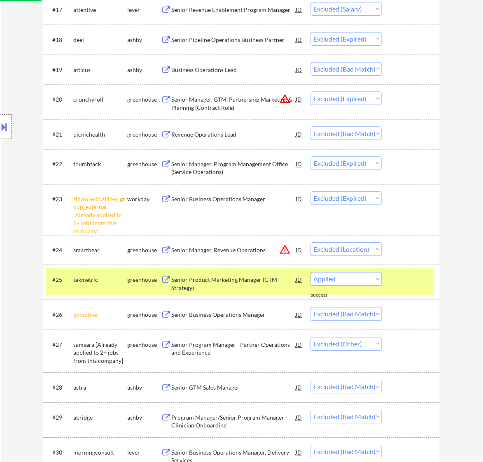
select select ""excluded__bad_match_""
select select ""excluded__expired_""
select select ""excluded__other_""
select select ""excluded__bad_match_""
select select ""excluded__expired_""
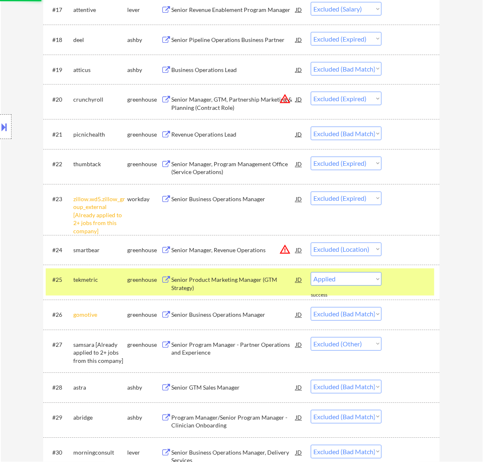
select select ""excluded__other_""
select select ""excluded__expired_""
select select ""excluded""
select select ""excluded__other_""
select select ""excluded__expired_""
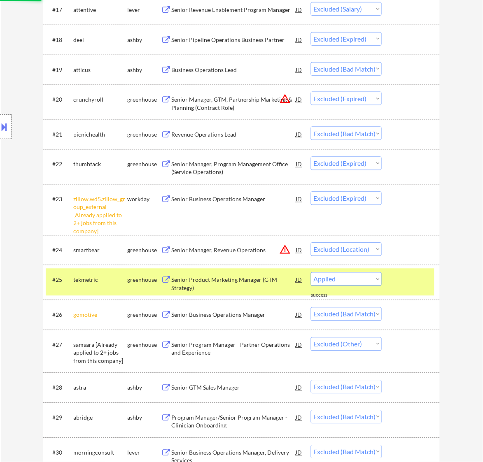
select select ""excluded__bad_match_""
select select ""excluded__expired_""
select select ""excluded__salary_""
select select ""excluded__location_""
select select ""excluded__bad_match_""
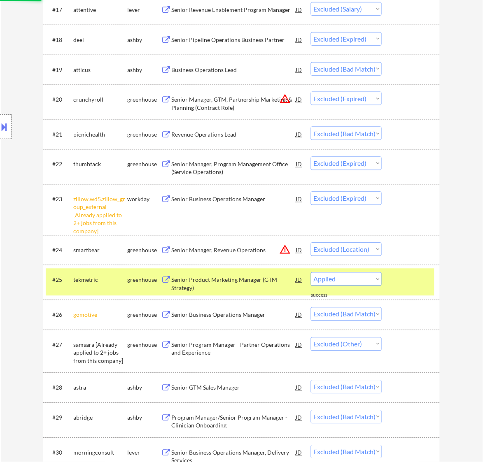
select select ""excluded__expired_""
select select ""excluded""
select select ""excluded__bad_match_""
select select ""excluded__expired_""
select select ""excluded__other_""
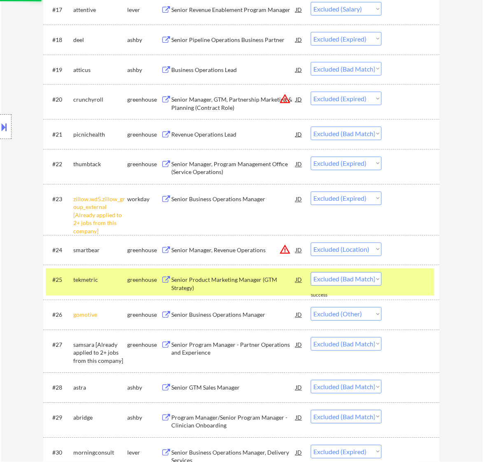
select select ""excluded__bad_match_""
select select ""excluded__expired_""
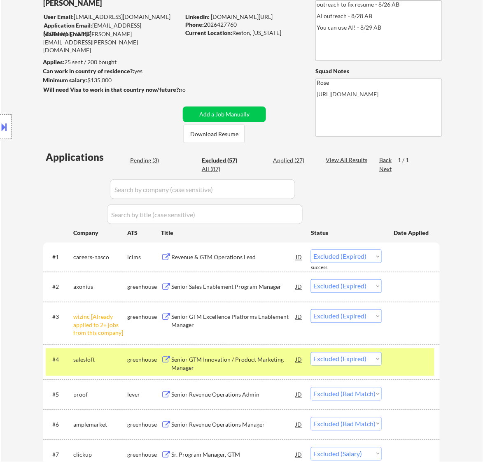
scroll to position [51, 0]
